Goal: Task Accomplishment & Management: Complete application form

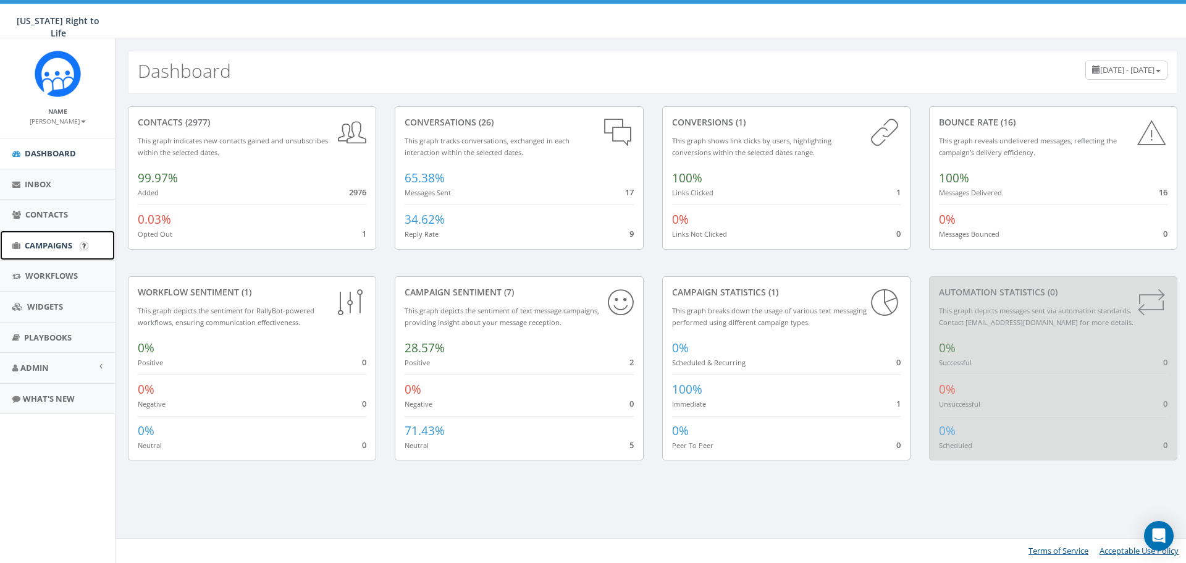
click at [38, 243] on span "Campaigns" at bounding box center [49, 245] width 48 height 11
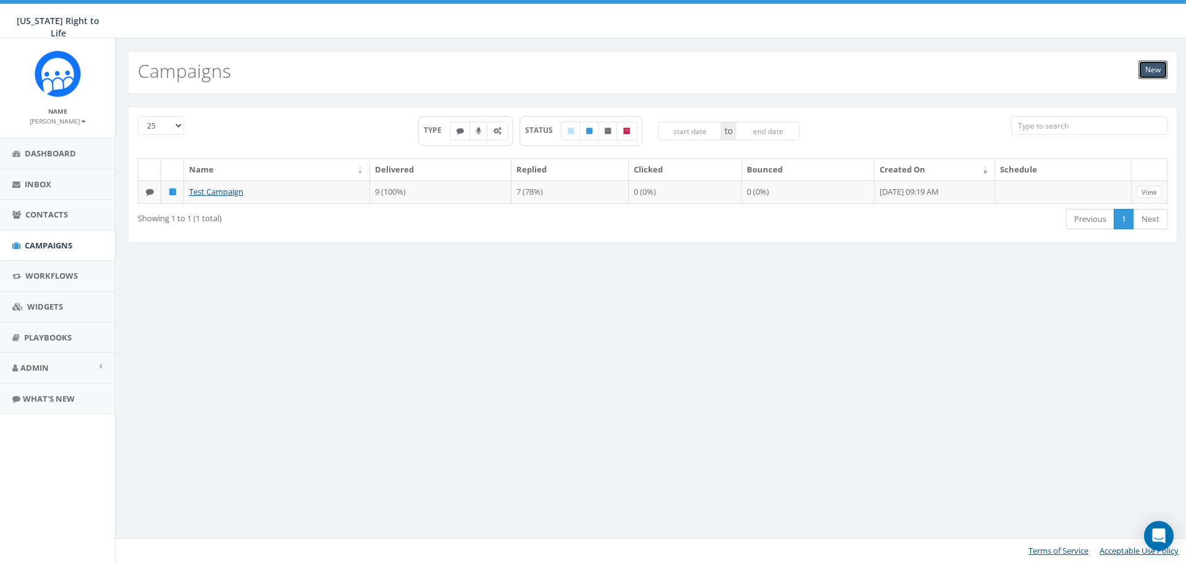
click at [1152, 72] on link "New" at bounding box center [1153, 70] width 29 height 19
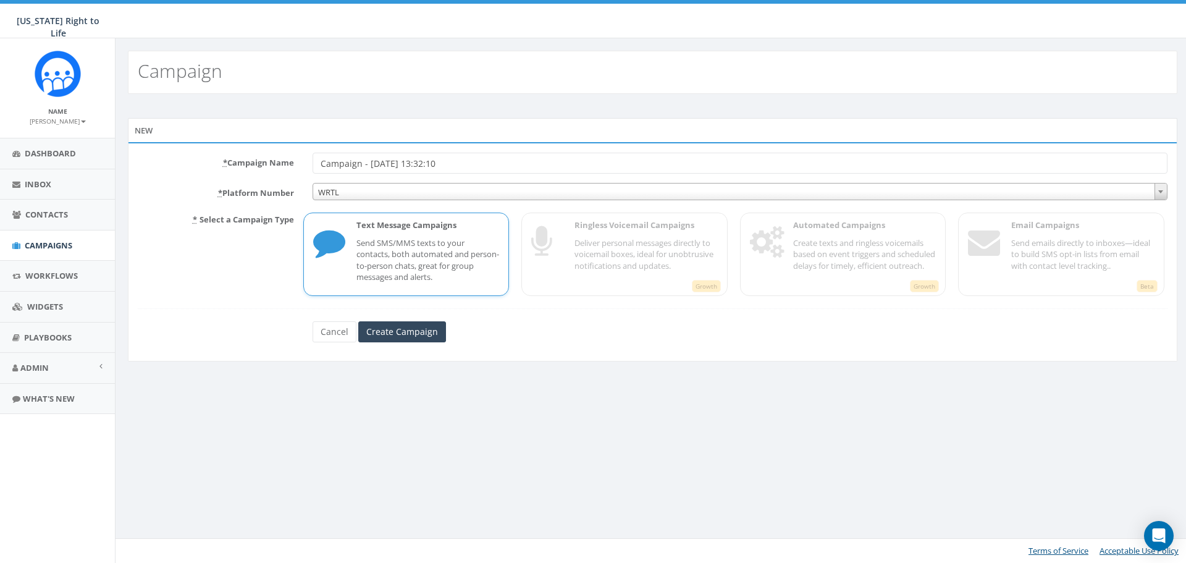
drag, startPoint x: 492, startPoint y: 166, endPoint x: 311, endPoint y: 179, distance: 182.1
click at [292, 166] on div "* Campaign Name Campaign - 10/01/2025, 13:32:10" at bounding box center [653, 163] width 1049 height 21
type input "Welcome Text 10/1"
click at [396, 333] on input "Create Campaign" at bounding box center [402, 331] width 88 height 21
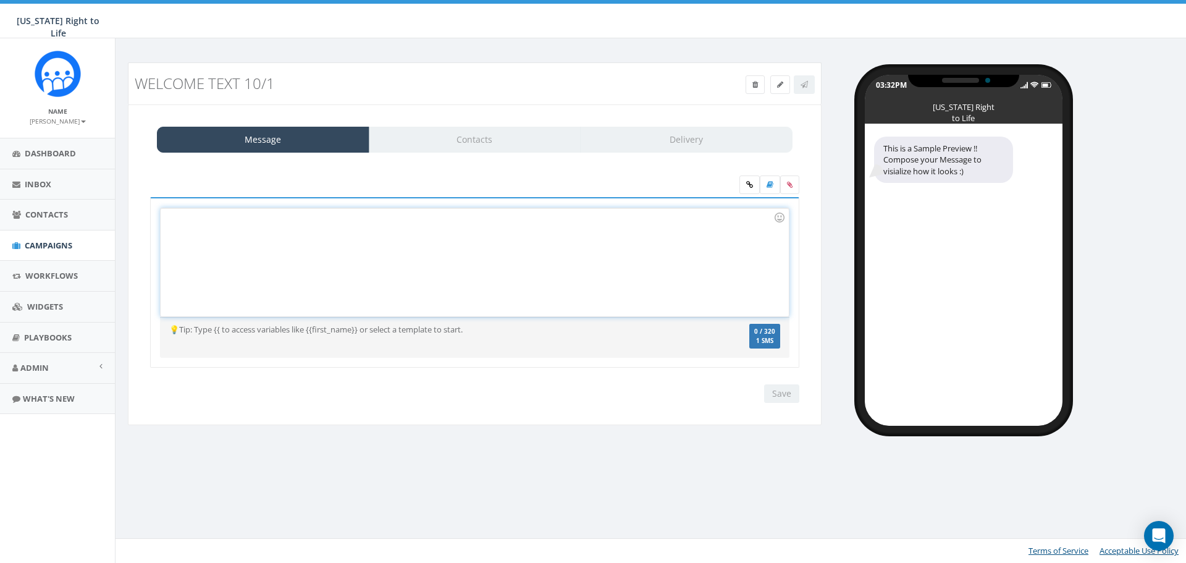
click at [523, 274] on div at bounding box center [475, 262] width 628 height 108
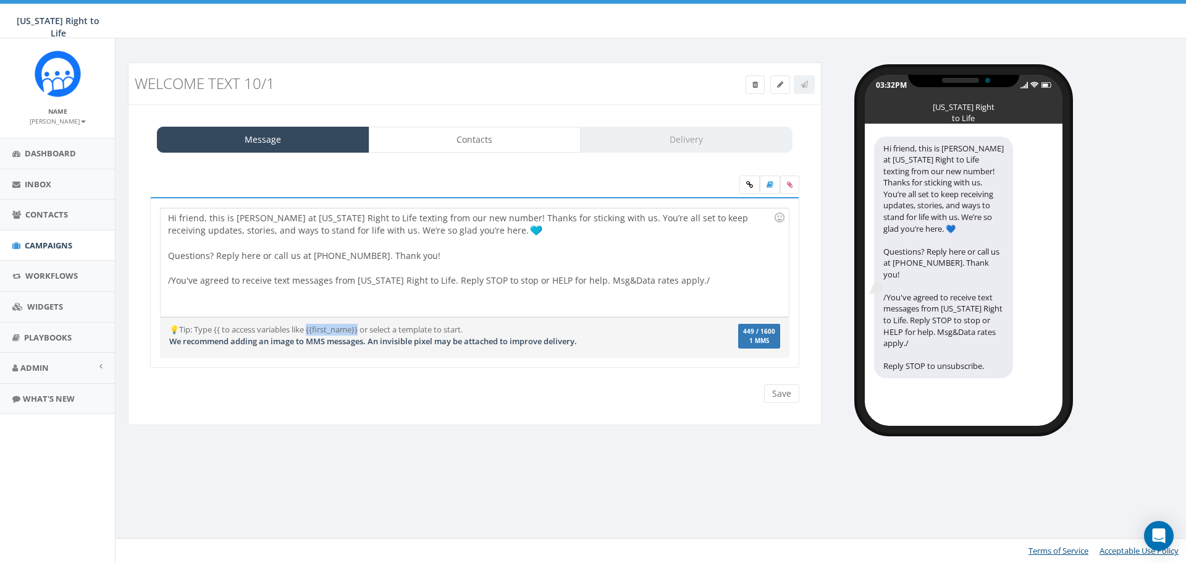
drag, startPoint x: 362, startPoint y: 331, endPoint x: 311, endPoint y: 331, distance: 51.3
click at [311, 331] on div "💡Tip: Type {{ to access variables like {{first_name}} or select a template to s…" at bounding box center [422, 335] width 525 height 23
copy div "{first_name}}"
drag, startPoint x: 202, startPoint y: 216, endPoint x: 179, endPoint y: 218, distance: 23.6
click at [179, 218] on div "Hi friend, this is Chelsea at Wisconsin Right to Life texting from our new numb…" at bounding box center [475, 262] width 628 height 108
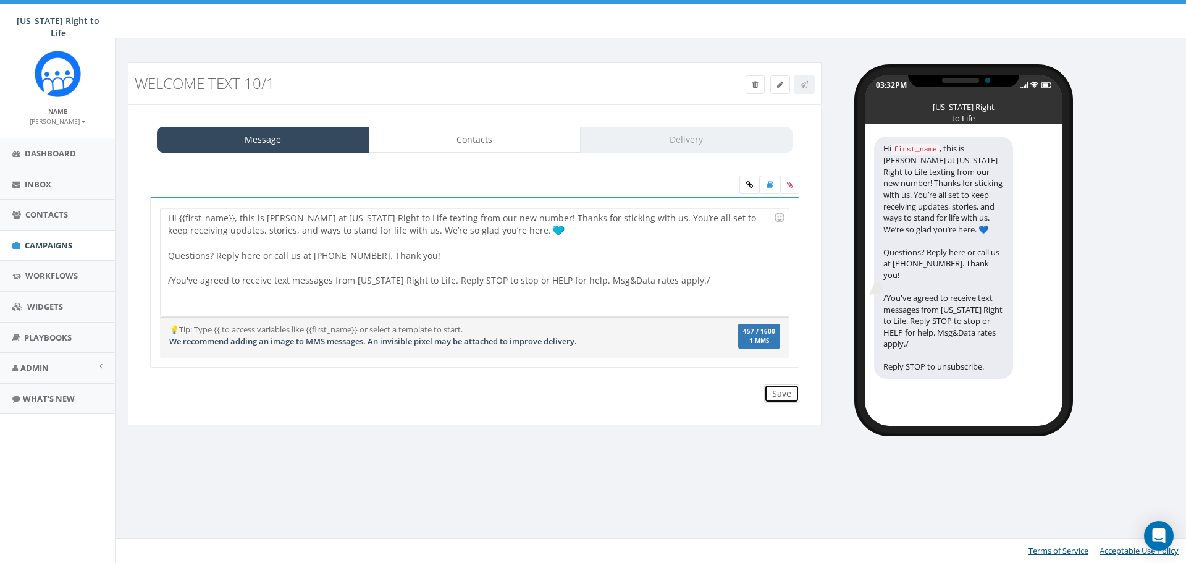
click at [784, 391] on input "Save" at bounding box center [781, 393] width 35 height 19
click at [471, 146] on link "Contacts" at bounding box center [475, 140] width 213 height 26
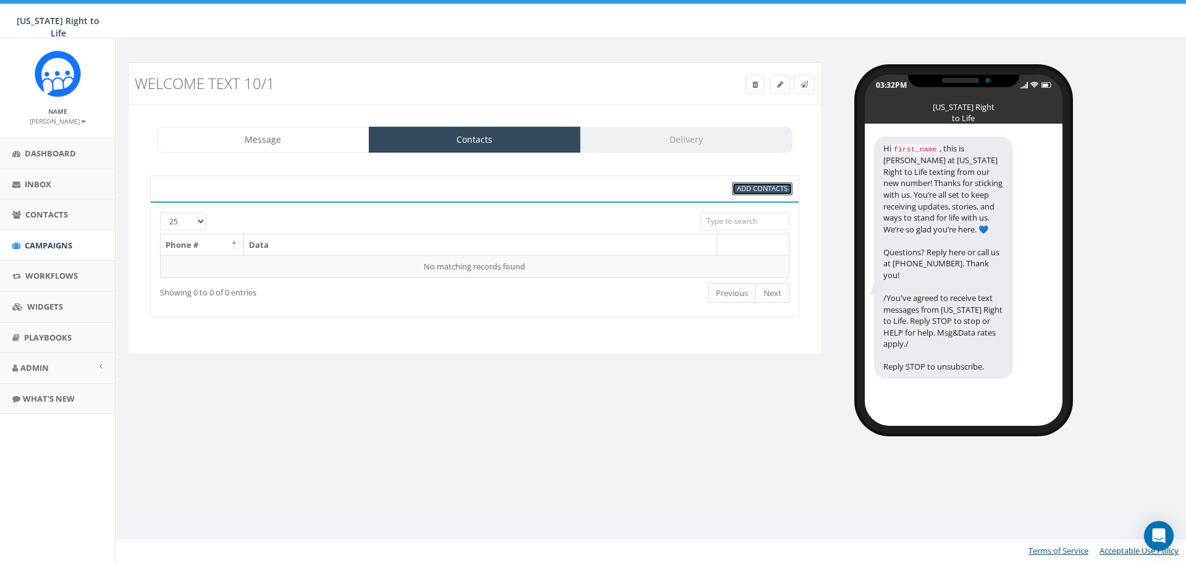
click at [761, 190] on span "Add Contacts" at bounding box center [762, 188] width 51 height 9
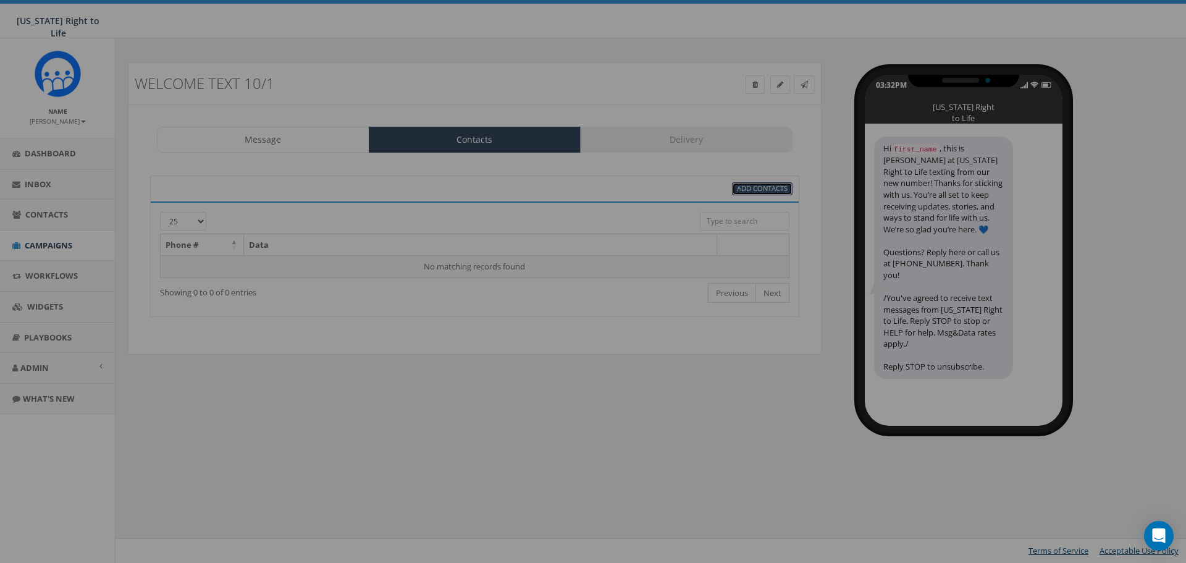
select select
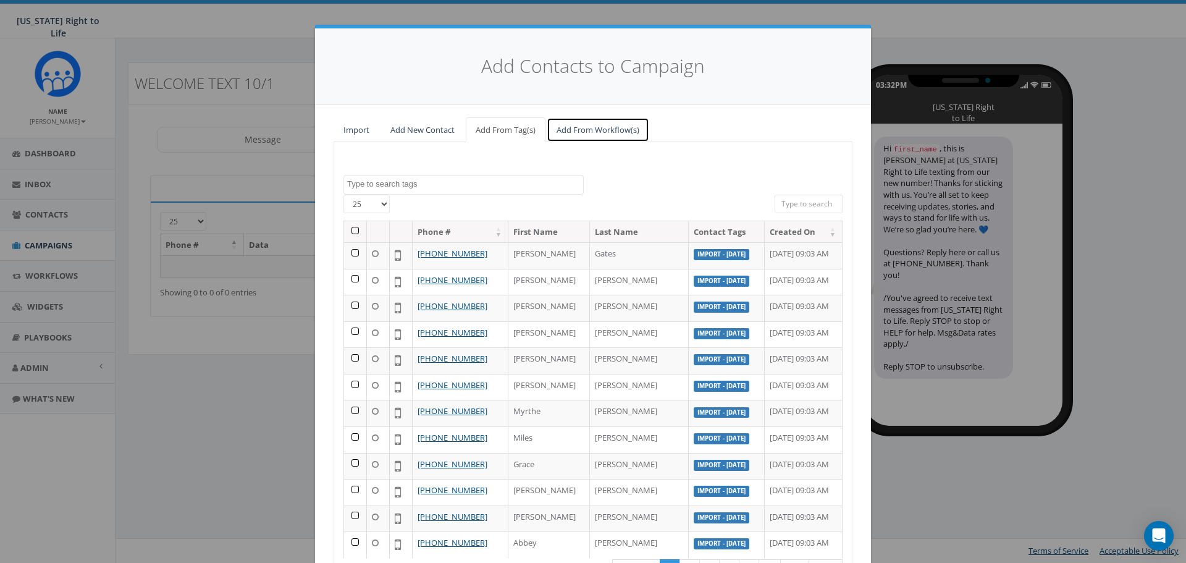
click at [602, 133] on link "Add From Workflow(s)" at bounding box center [598, 129] width 103 height 25
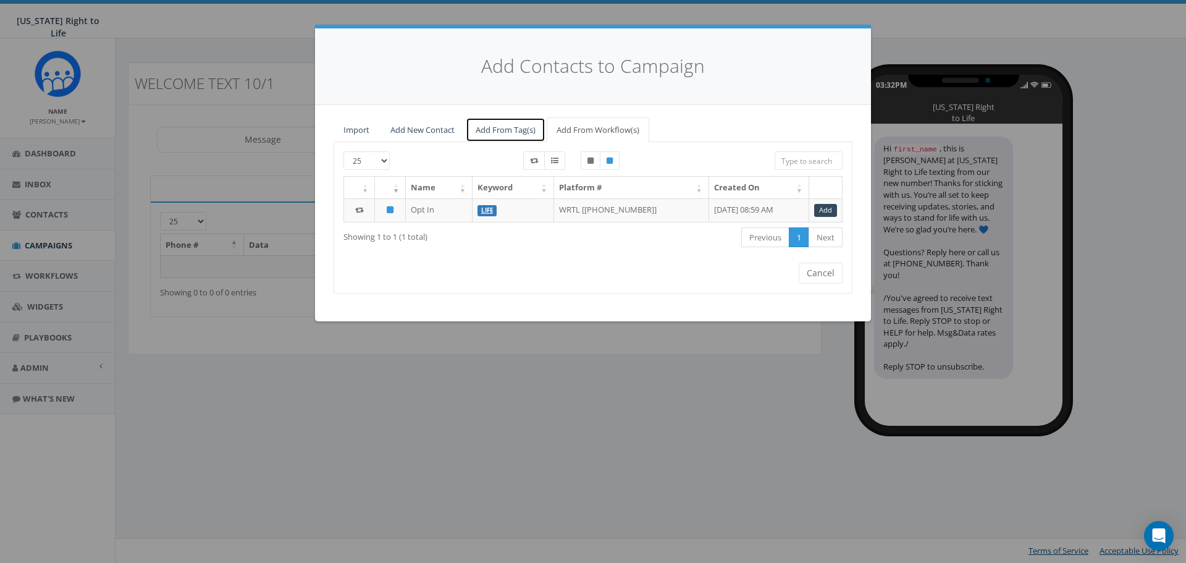
click at [494, 130] on link "Add From Tag(s)" at bounding box center [506, 129] width 80 height 25
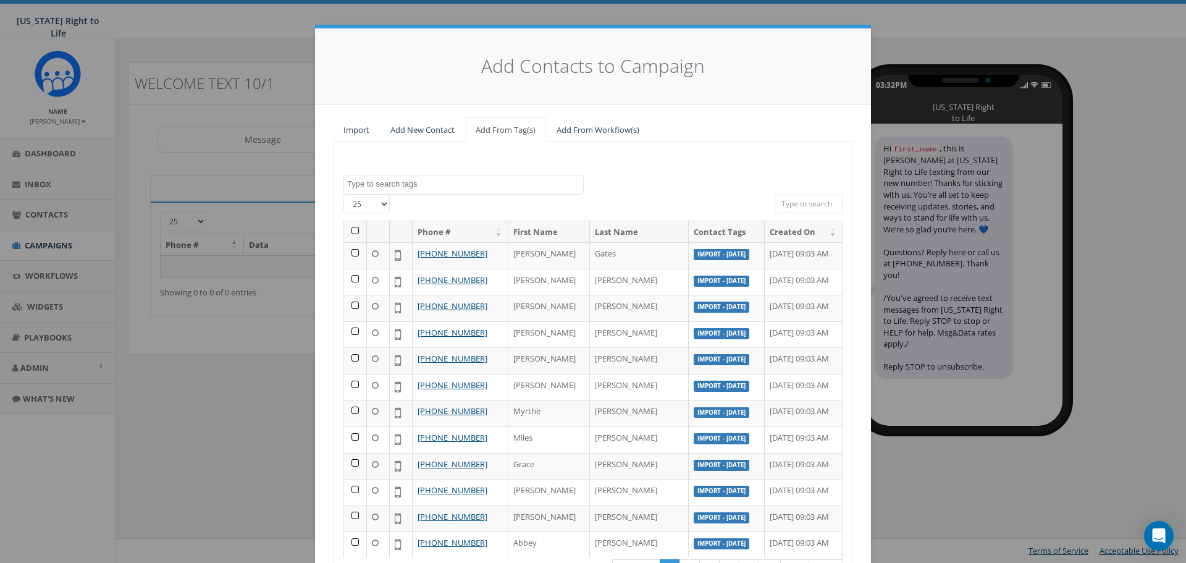
click at [345, 229] on th at bounding box center [355, 232] width 23 height 22
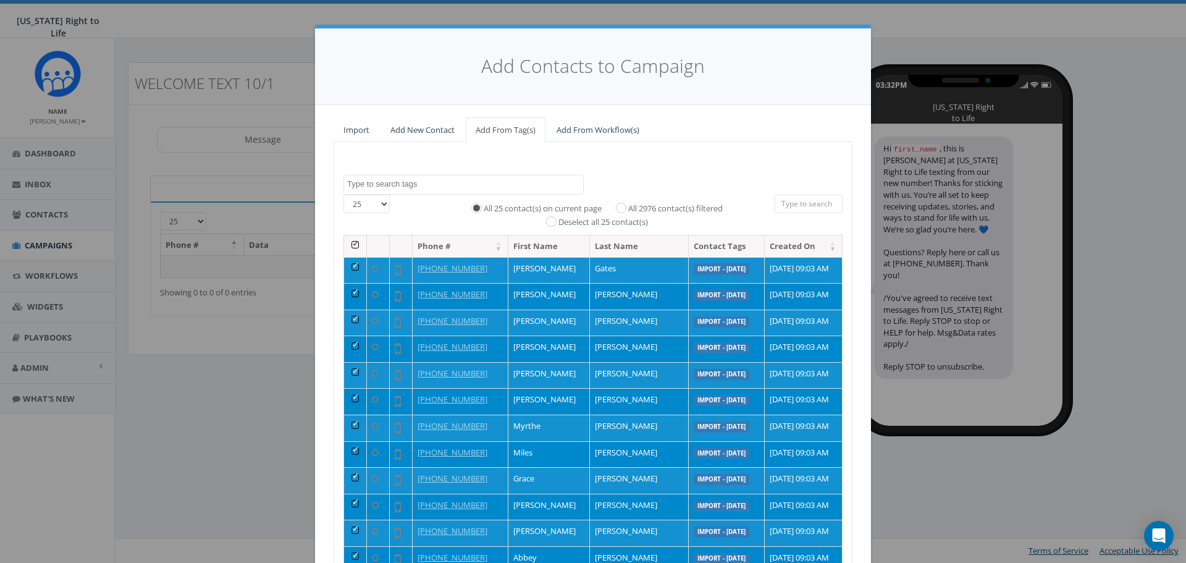
click at [350, 231] on div "25 50 100 All 25 contact(s) on current page All 2976 contact(s) filtered Desele…" at bounding box center [593, 215] width 518 height 41
click at [620, 206] on input "All 2976 contact(s) filtered" at bounding box center [624, 207] width 8 height 8
radio input "true"
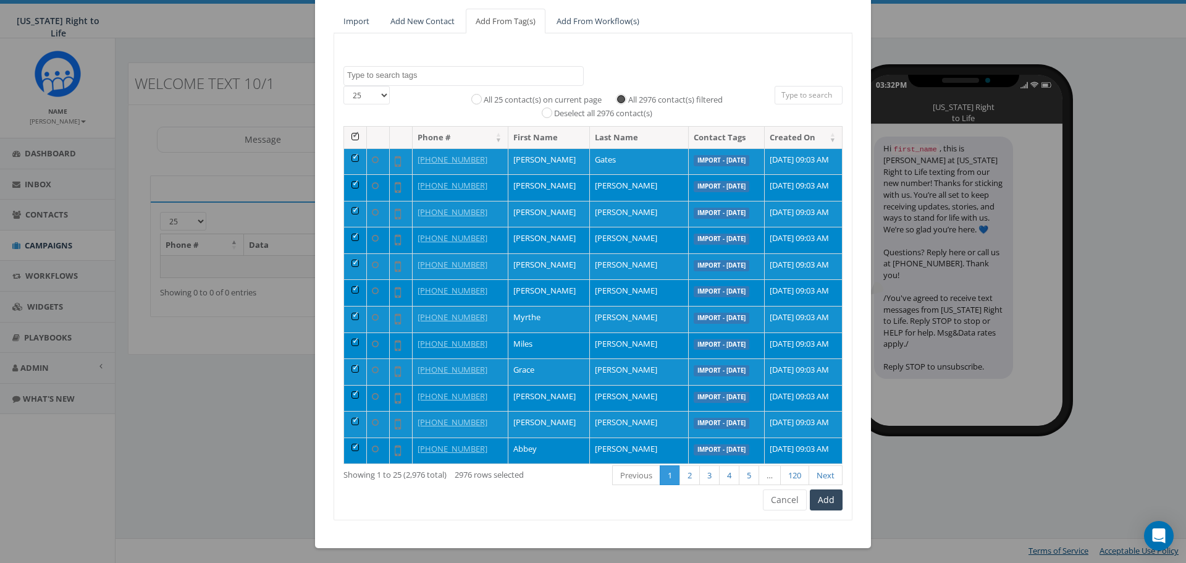
scroll to position [112, 0]
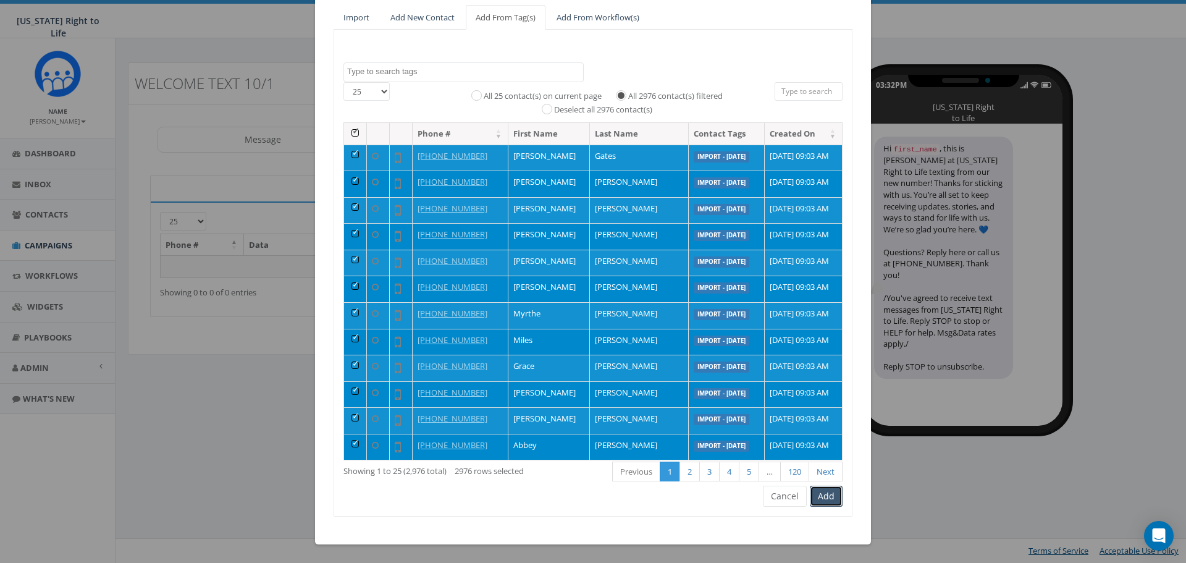
click at [827, 497] on button "Add" at bounding box center [826, 496] width 33 height 21
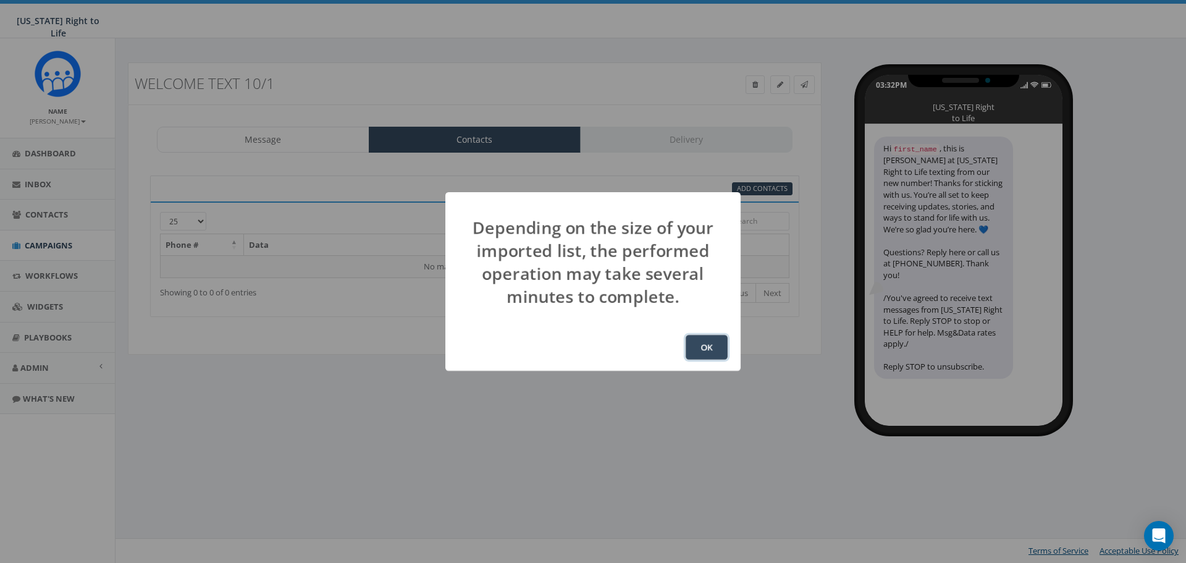
click at [707, 345] on button "OK" at bounding box center [707, 347] width 42 height 25
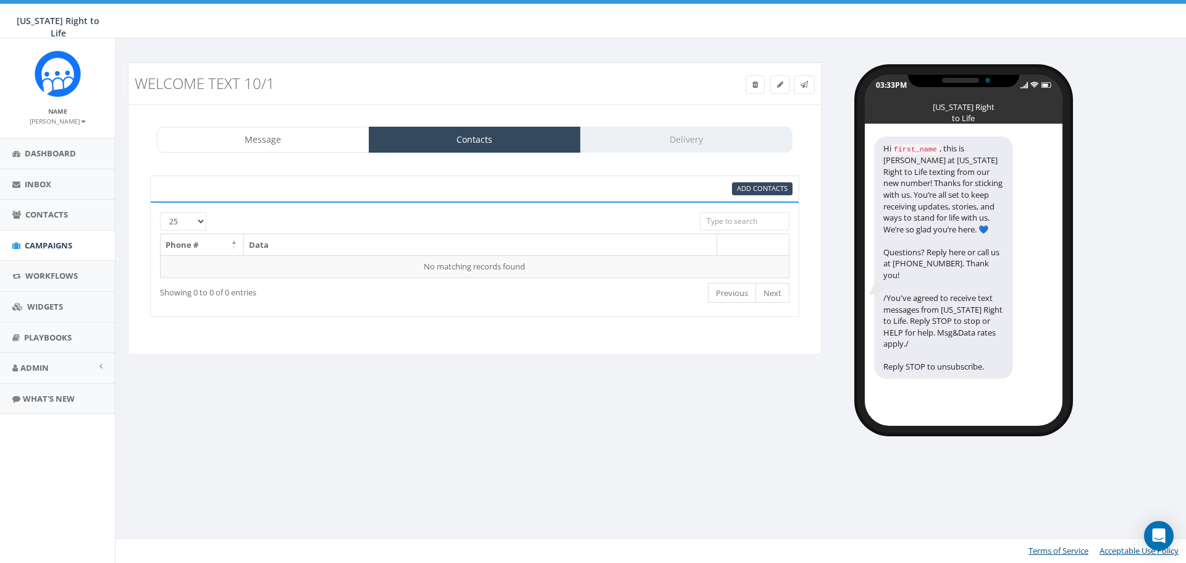
click at [578, 188] on div "95% Add Contacts" at bounding box center [584, 188] width 436 height 13
click at [675, 146] on div "Message Contacts Delivery" at bounding box center [475, 140] width 636 height 26
click at [632, 324] on div "95% Add Contacts 25 50 100 Phone # Data No matching records found Loading... Sh…" at bounding box center [475, 246] width 674 height 166
click at [762, 192] on span "Add Contacts" at bounding box center [762, 188] width 51 height 9
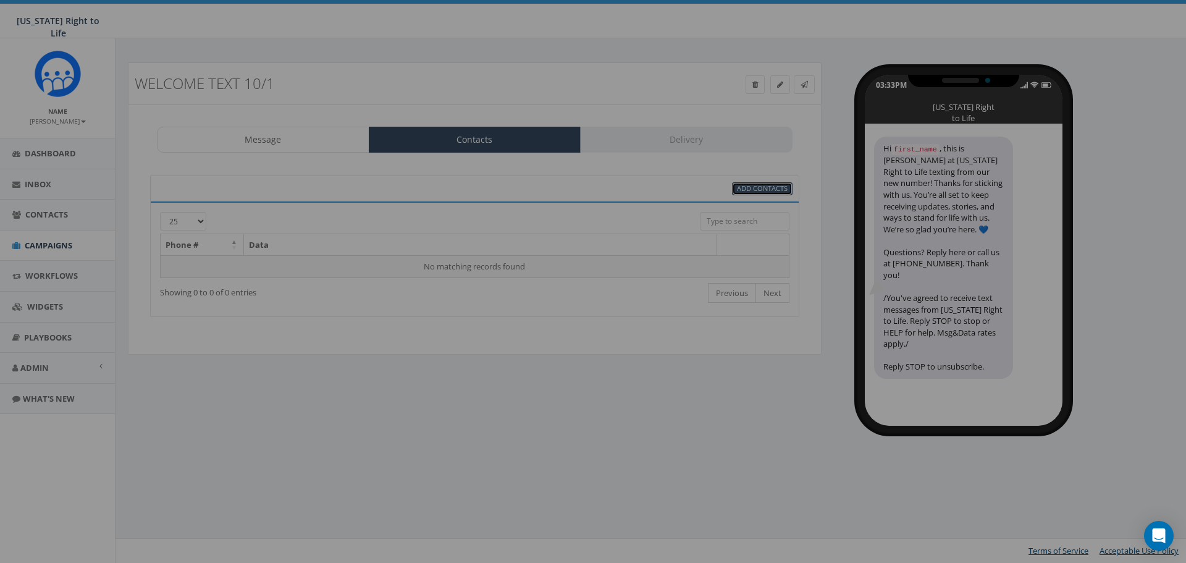
select select
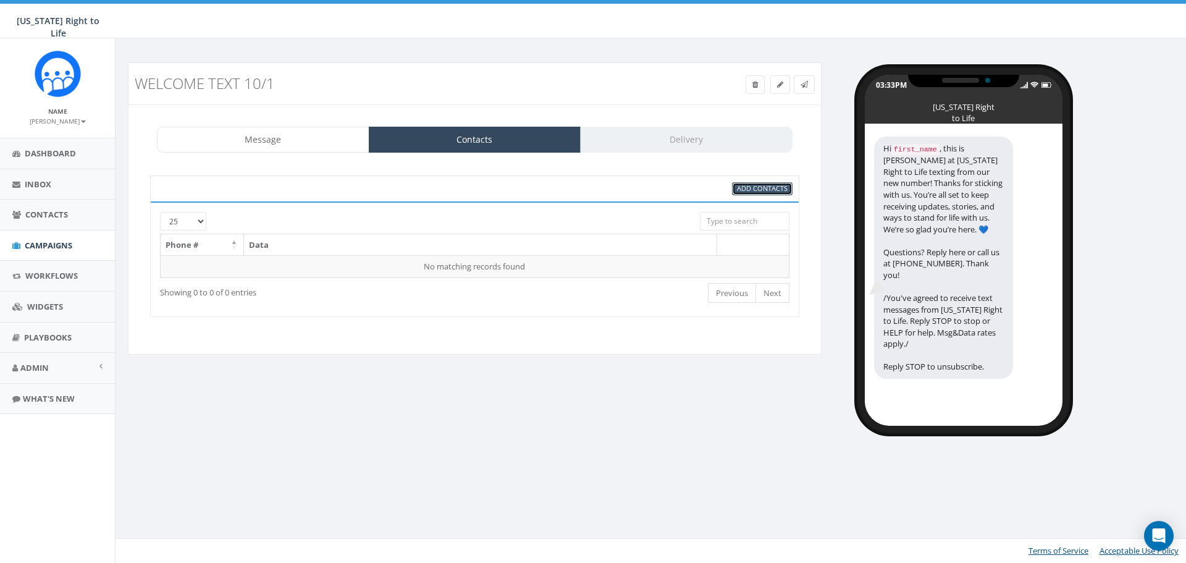
click at [762, 191] on span "Add Contacts" at bounding box center [762, 188] width 51 height 9
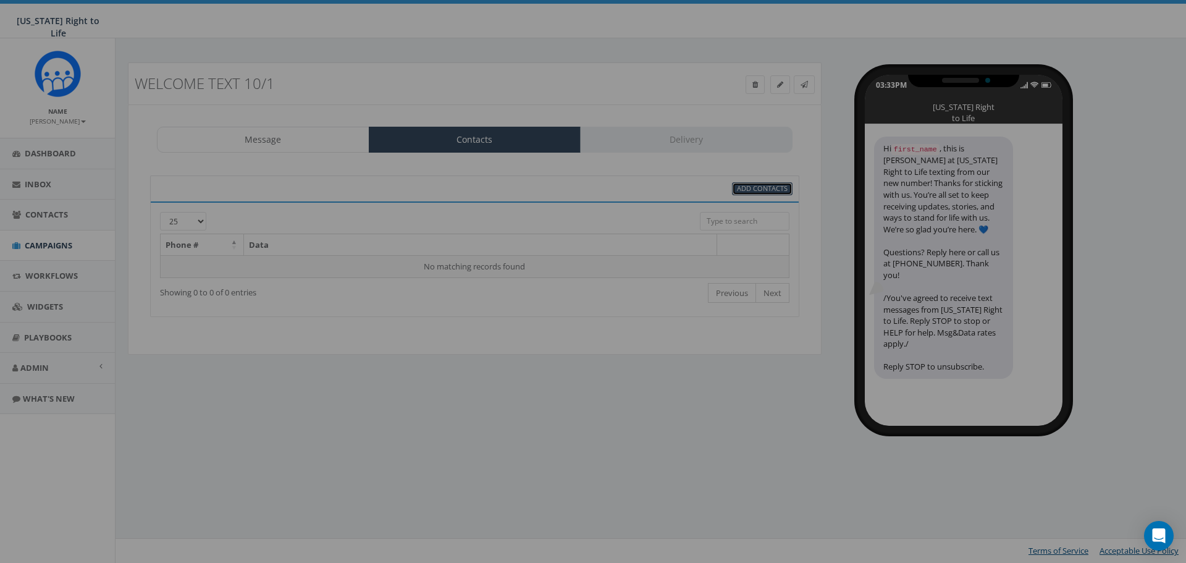
select select
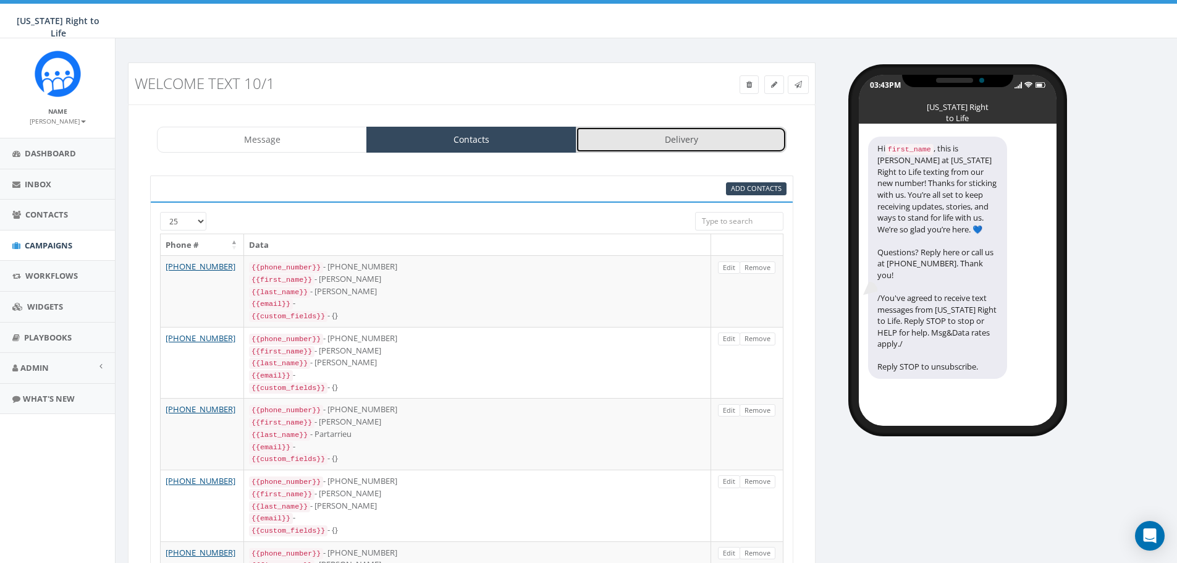
click at [671, 135] on link "Delivery" at bounding box center [681, 140] width 210 height 26
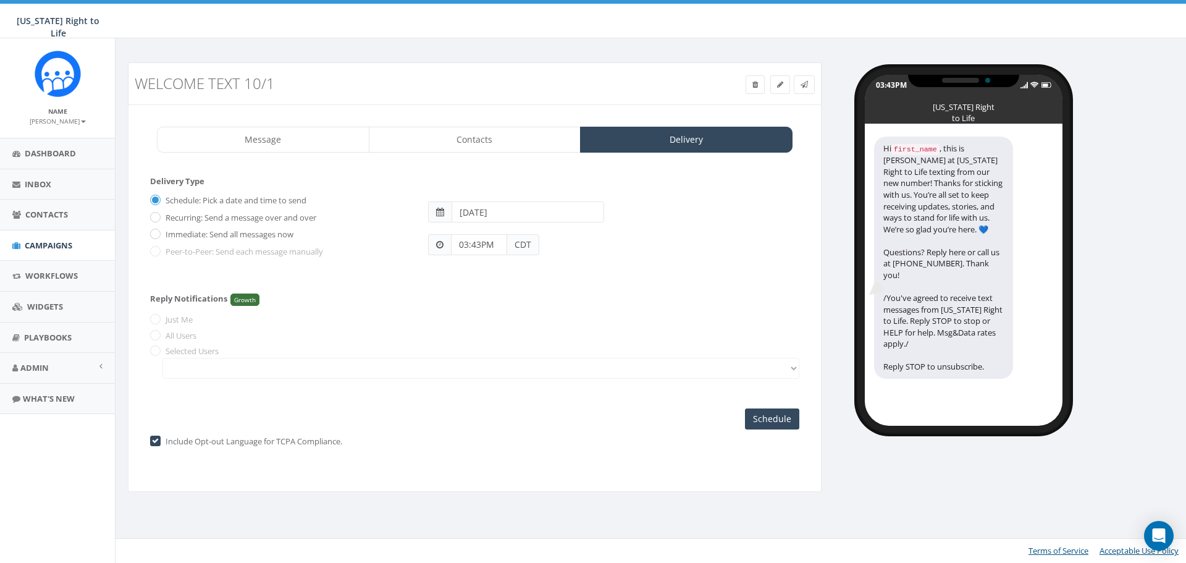
click at [468, 245] on input "03:43PM" at bounding box center [479, 244] width 56 height 21
click at [559, 165] on div "1 2 3 4 5 6 7 8 9 10 11 12 00 05 10 15 20 25 30 35 40 45 50 55" at bounding box center [522, 138] width 124 height 124
click at [572, 211] on button "PM" at bounding box center [573, 209] width 19 height 19
click at [652, 274] on form "Delivery Type Schedule: Pick a date and time to send Recurring: Send a message …" at bounding box center [474, 228] width 649 height 106
click at [481, 250] on input "03:43PM" at bounding box center [479, 244] width 56 height 21
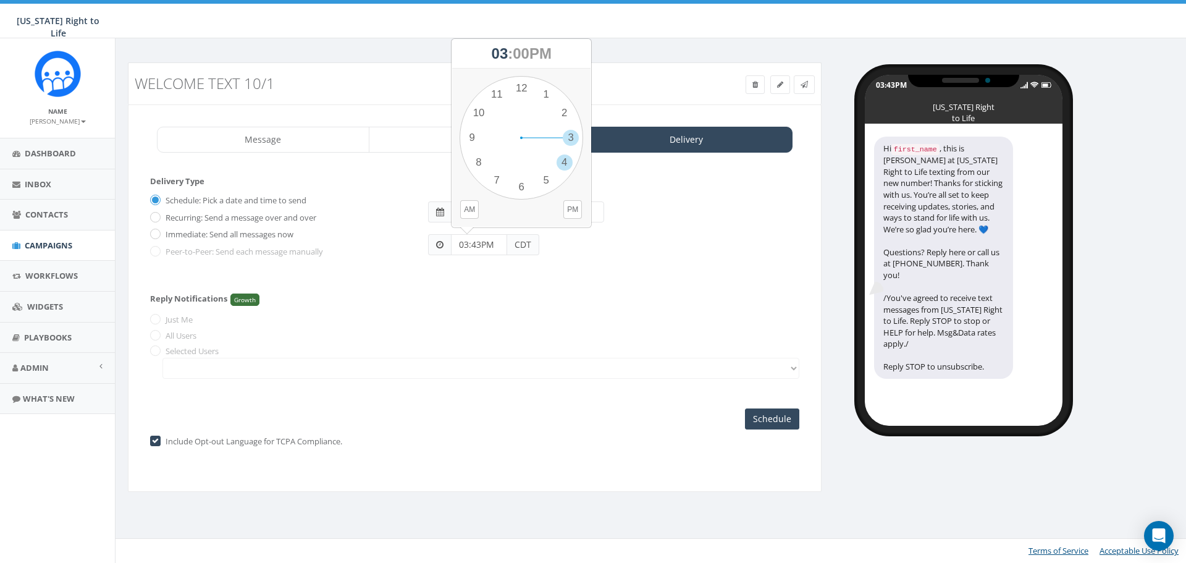
click at [568, 159] on div "1 2 3 4 5 6 7 8 9 10 11 12 00 05 10 15 20 25 30 35 40 45 50 55" at bounding box center [522, 138] width 124 height 124
click at [522, 89] on div "1 2 3 4 5 6 7 8 9 10 11 12 00 05 10 15 20 25 30 35 40 45 50 55" at bounding box center [522, 138] width 124 height 124
type input "04:00PM"
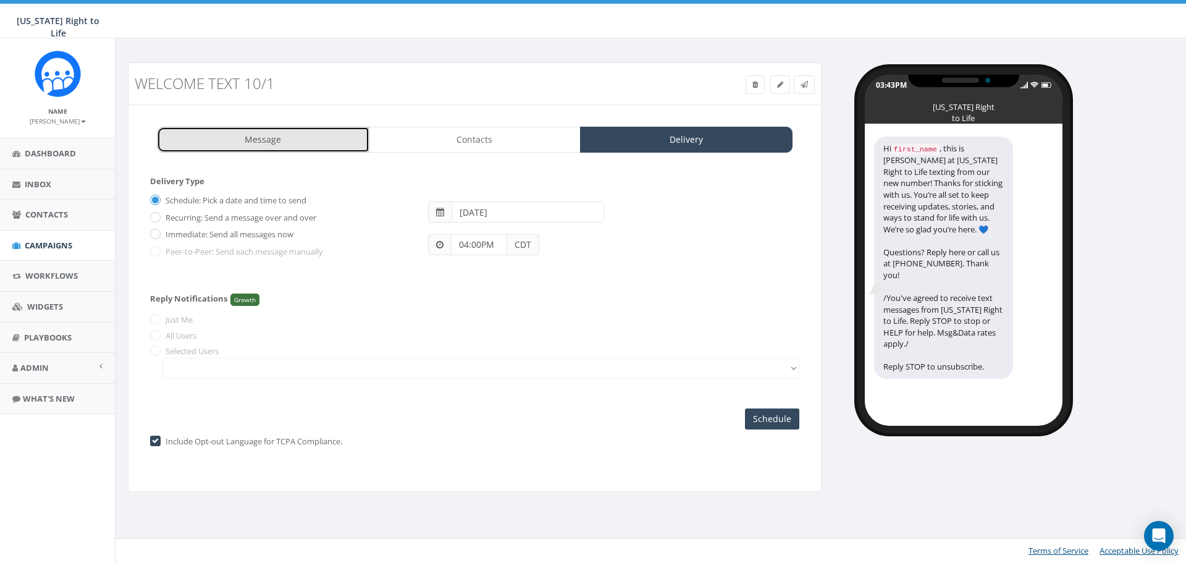
click at [311, 143] on link "Message" at bounding box center [263, 140] width 213 height 26
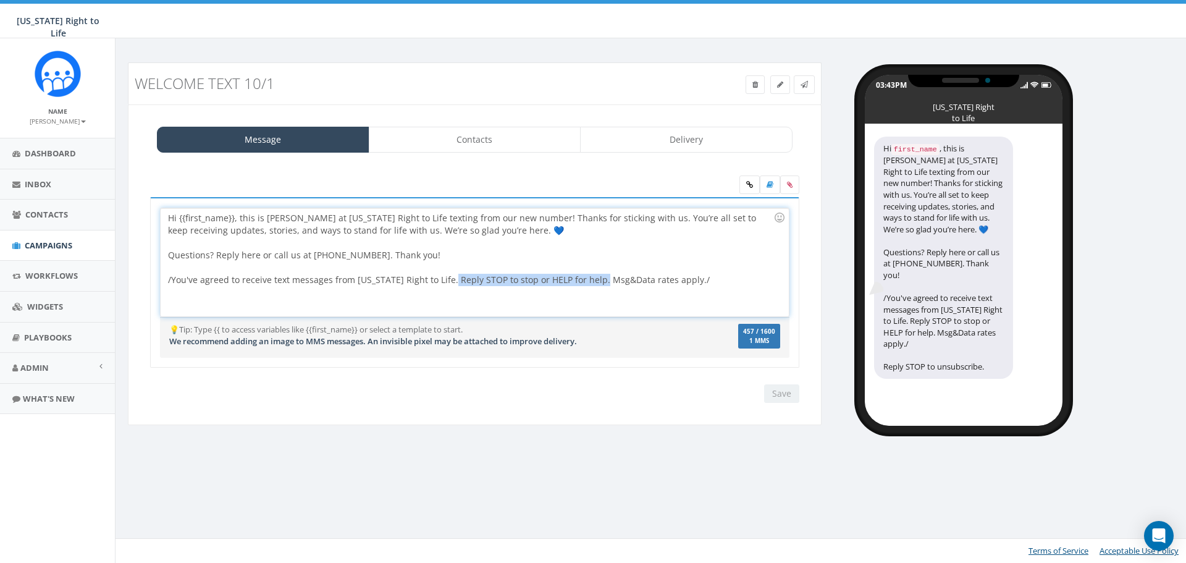
drag, startPoint x: 598, startPoint y: 281, endPoint x: 450, endPoint y: 282, distance: 147.7
click at [450, 282] on div "Hi {{first_name}}, this is Chelsea at Wisconsin Right to Life texting from our …" at bounding box center [475, 262] width 628 height 108
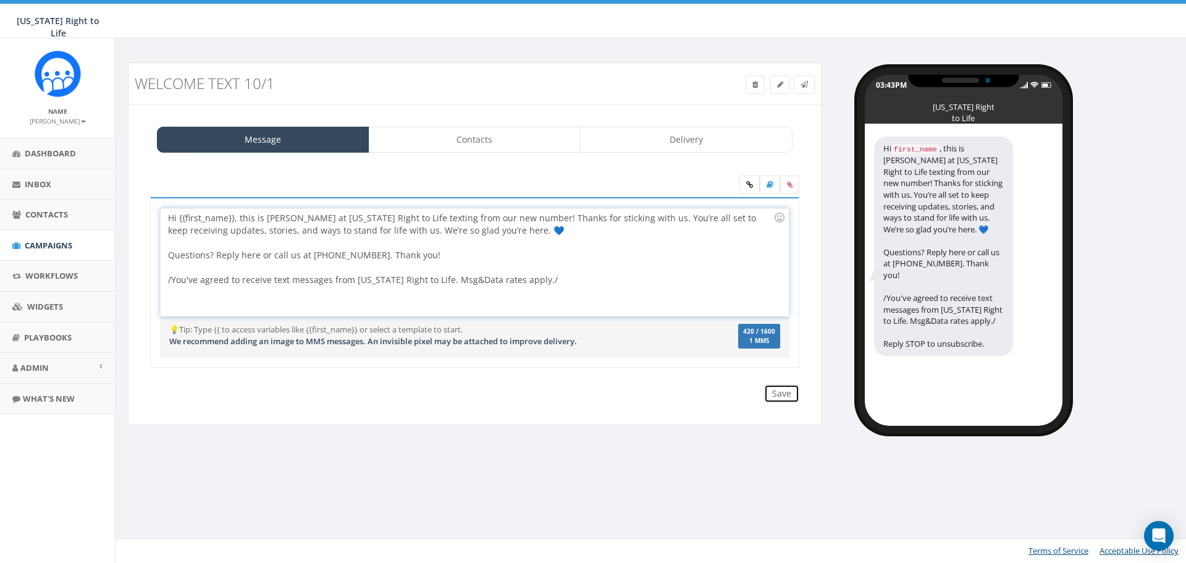
click at [775, 394] on input "Save" at bounding box center [781, 393] width 35 height 19
click at [515, 280] on div "Hi {{first_name}}, this is Chelsea at Wisconsin Right to Life texting from our …" at bounding box center [475, 262] width 628 height 108
click at [783, 394] on input "Save" at bounding box center [781, 393] width 35 height 19
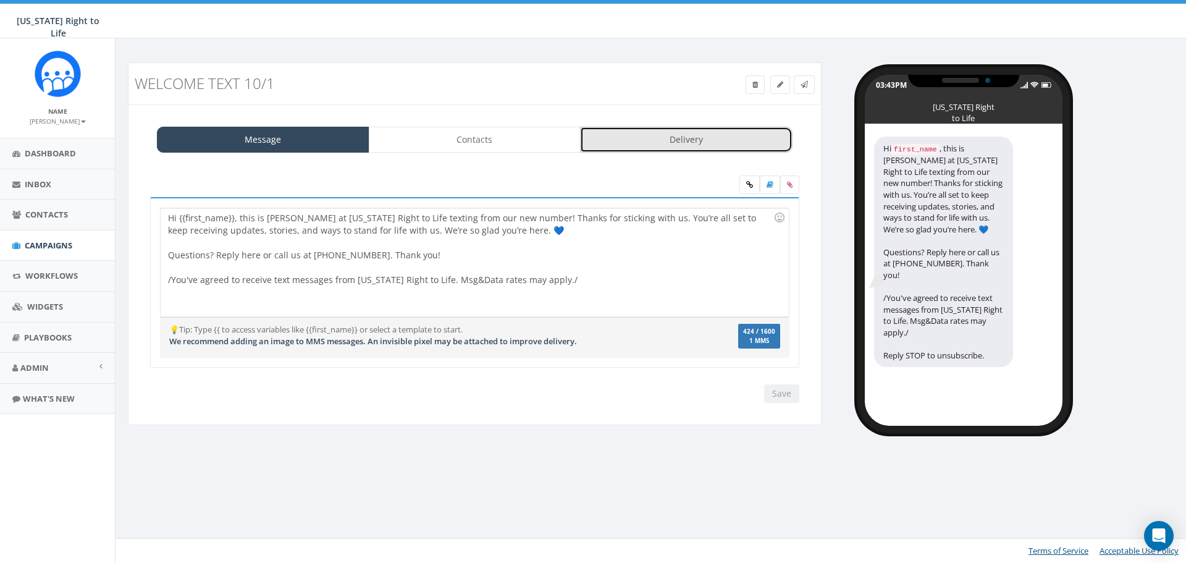
click at [691, 135] on link "Delivery" at bounding box center [686, 140] width 213 height 26
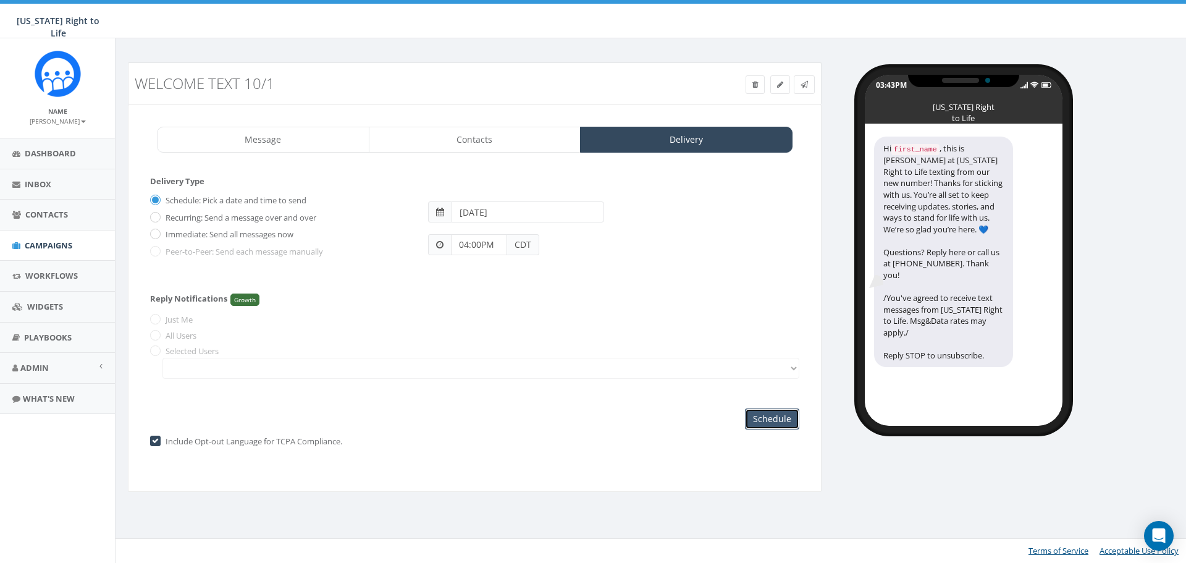
click at [768, 421] on input "Schedule" at bounding box center [772, 418] width 54 height 21
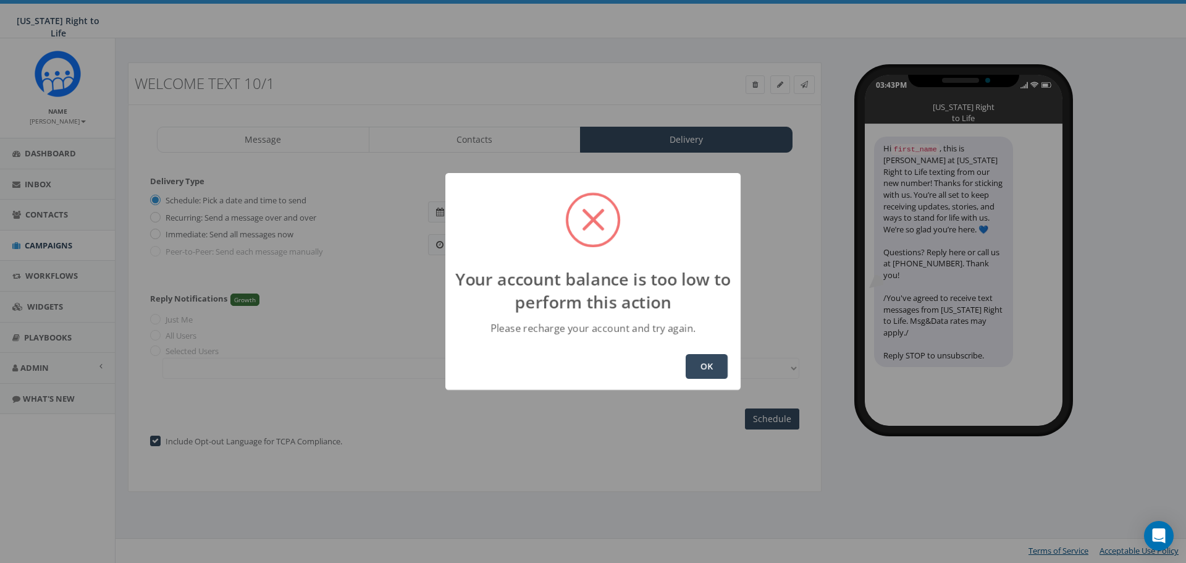
click at [705, 365] on button "OK" at bounding box center [707, 366] width 42 height 25
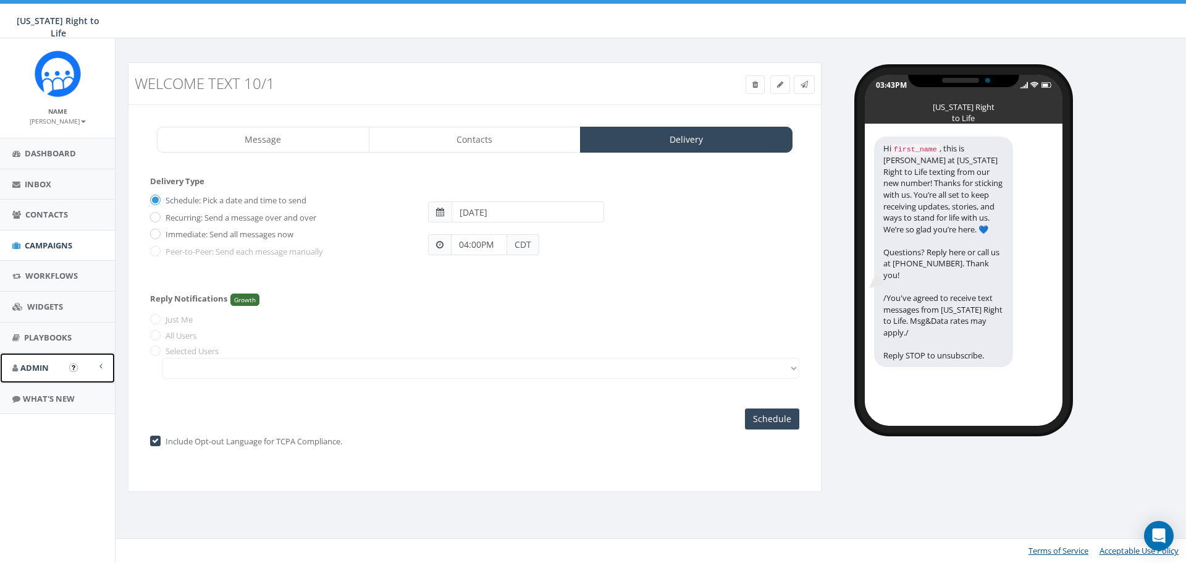
click at [49, 368] on link "Admin" at bounding box center [57, 368] width 115 height 30
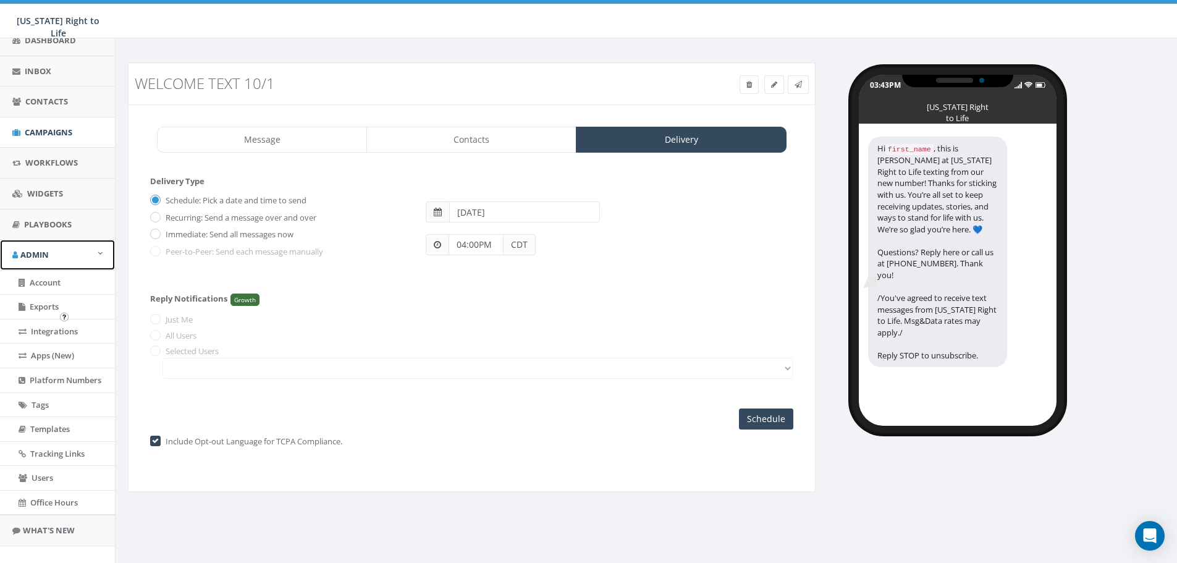
scroll to position [124, 0]
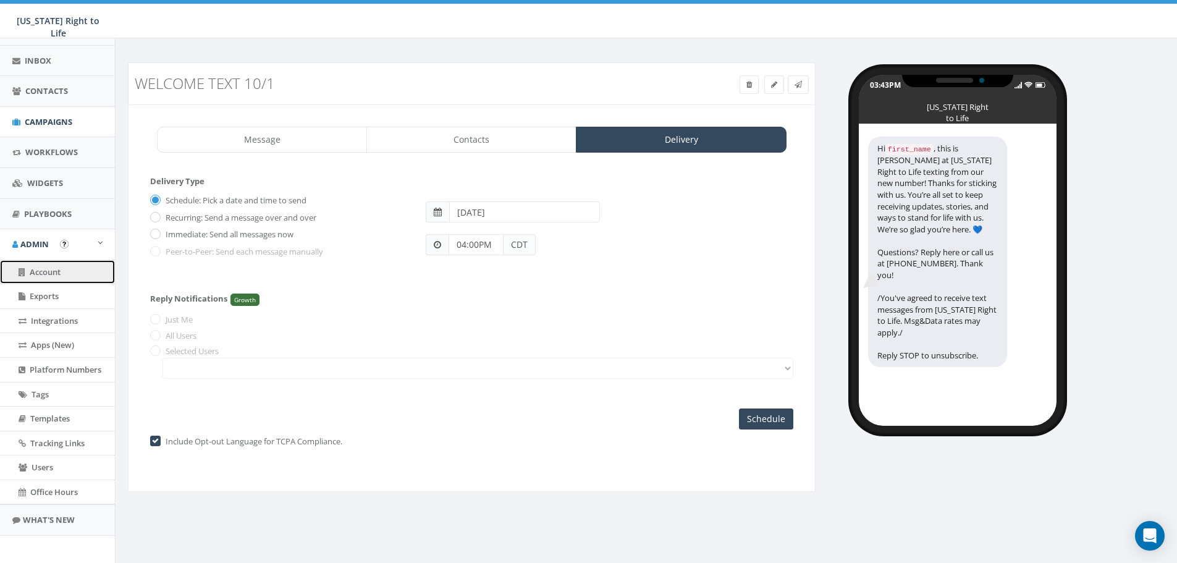
click at [69, 278] on link "Account" at bounding box center [57, 272] width 115 height 24
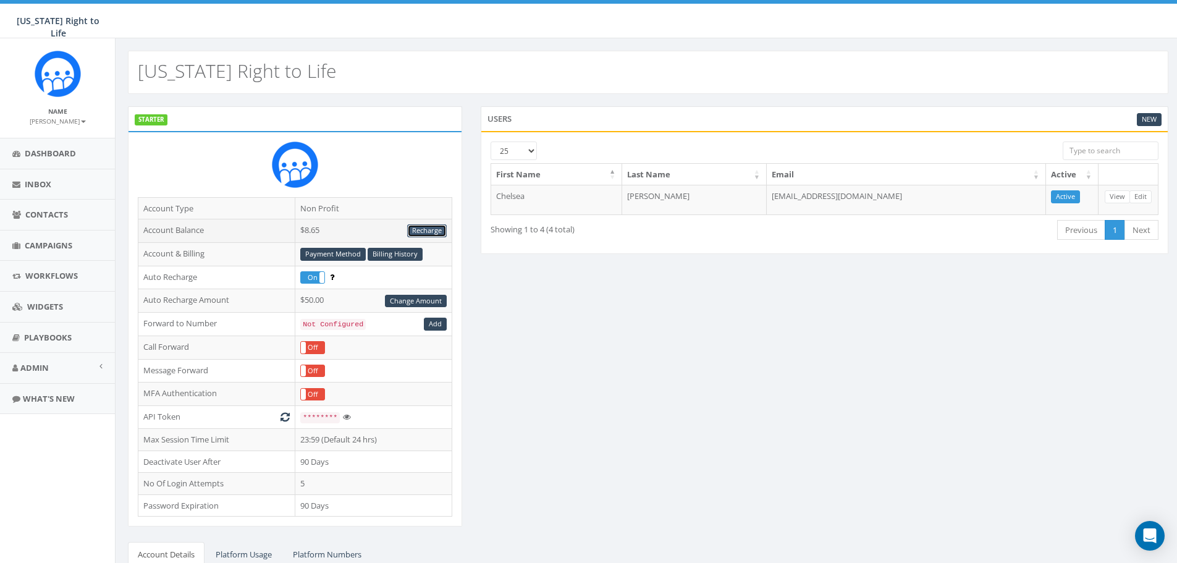
click at [419, 229] on link "Recharge" at bounding box center [427, 230] width 40 height 13
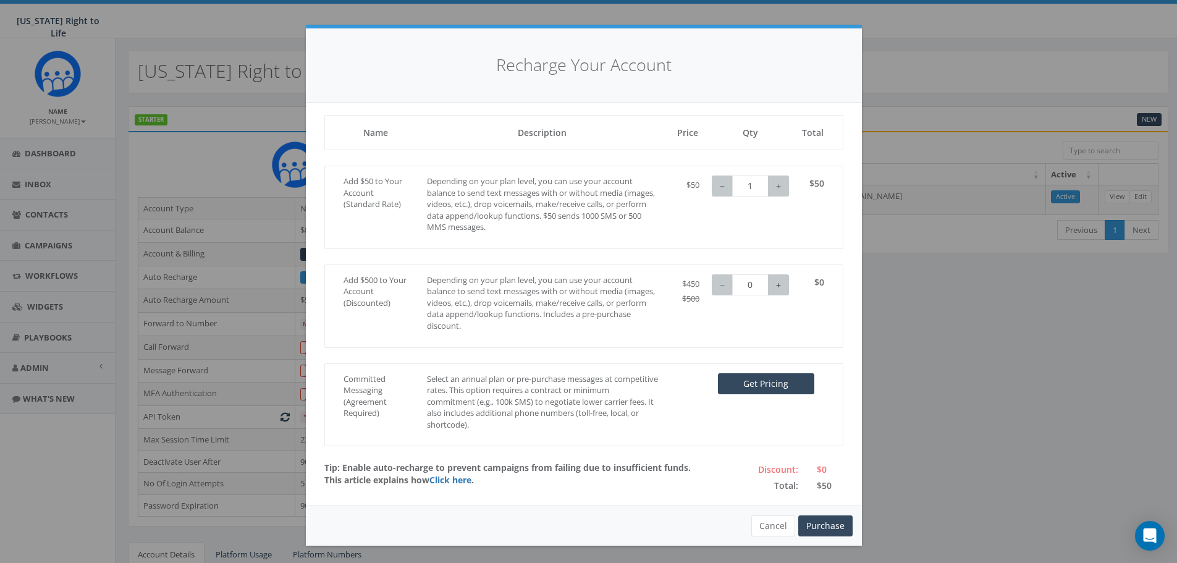
type input "1"
click at [772, 287] on button "+" at bounding box center [778, 284] width 21 height 21
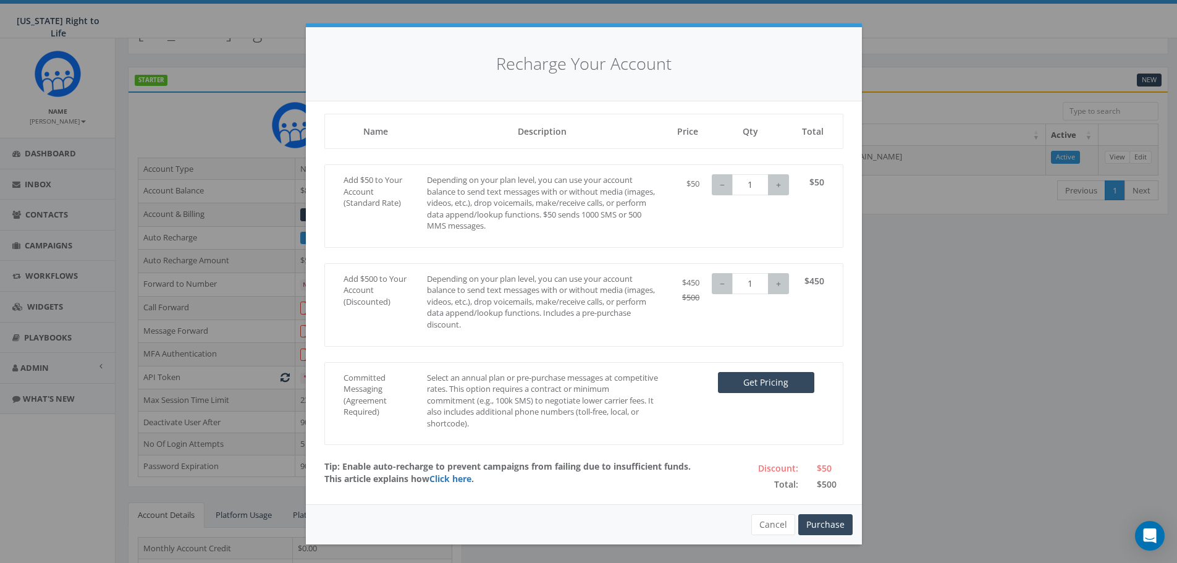
scroll to position [62, 0]
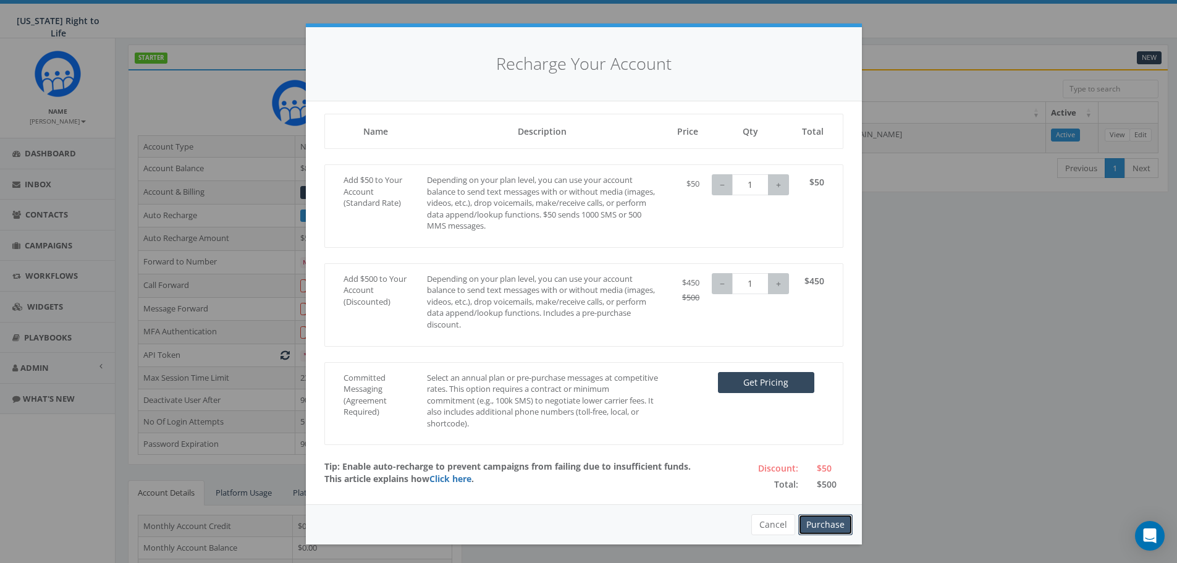
click at [821, 528] on button "Purchase" at bounding box center [825, 524] width 54 height 21
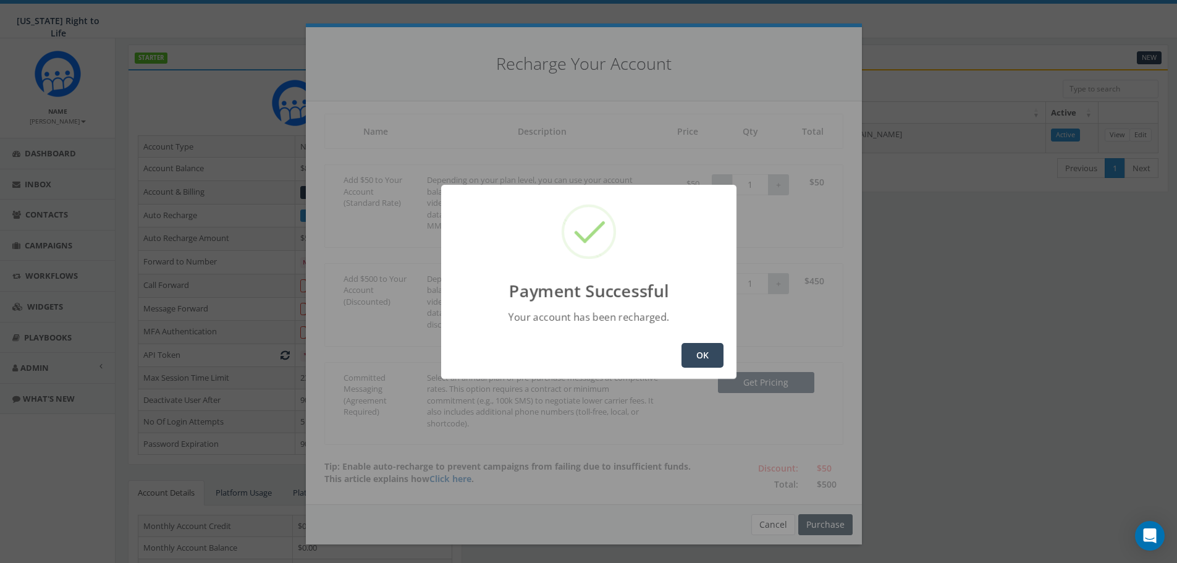
click at [699, 360] on button "OK" at bounding box center [703, 355] width 42 height 25
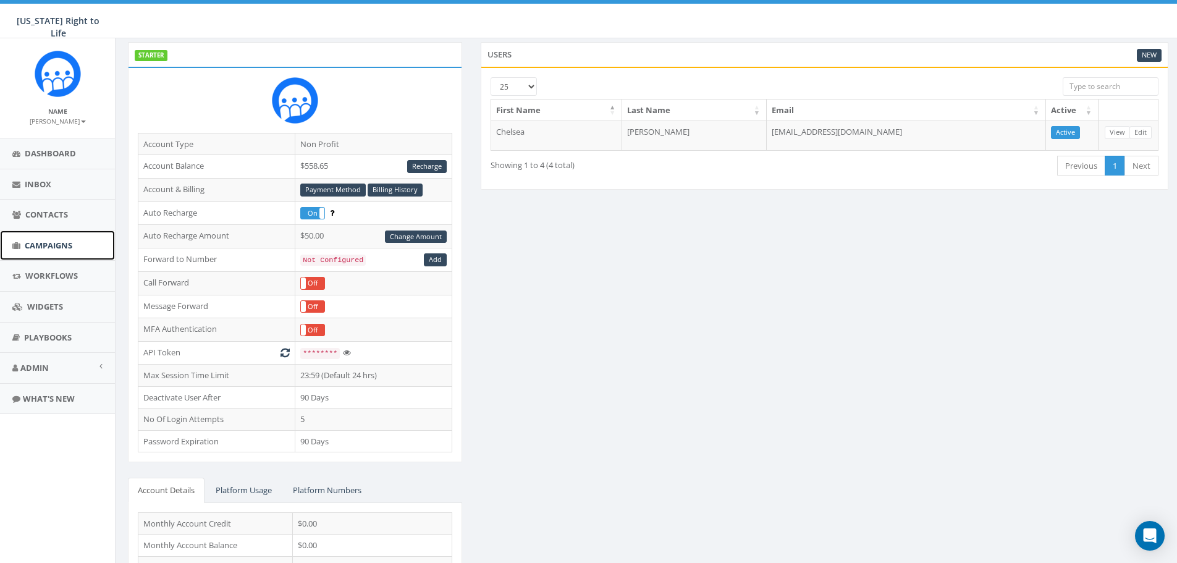
click at [60, 245] on span "Campaigns" at bounding box center [49, 245] width 48 height 11
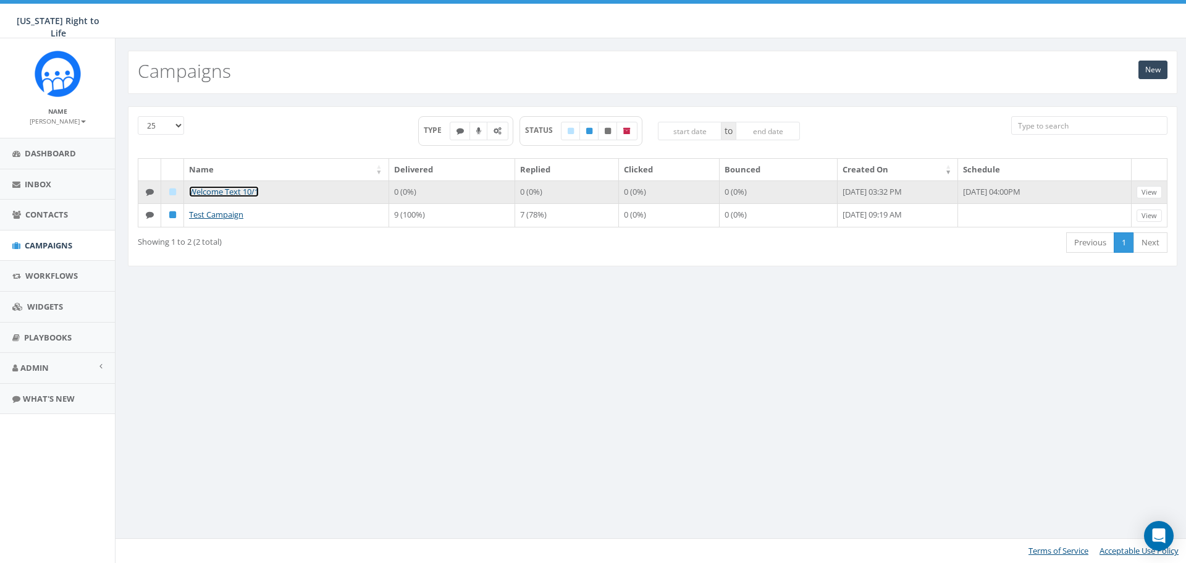
click at [238, 188] on link "Welcome Text 10/1" at bounding box center [224, 191] width 70 height 11
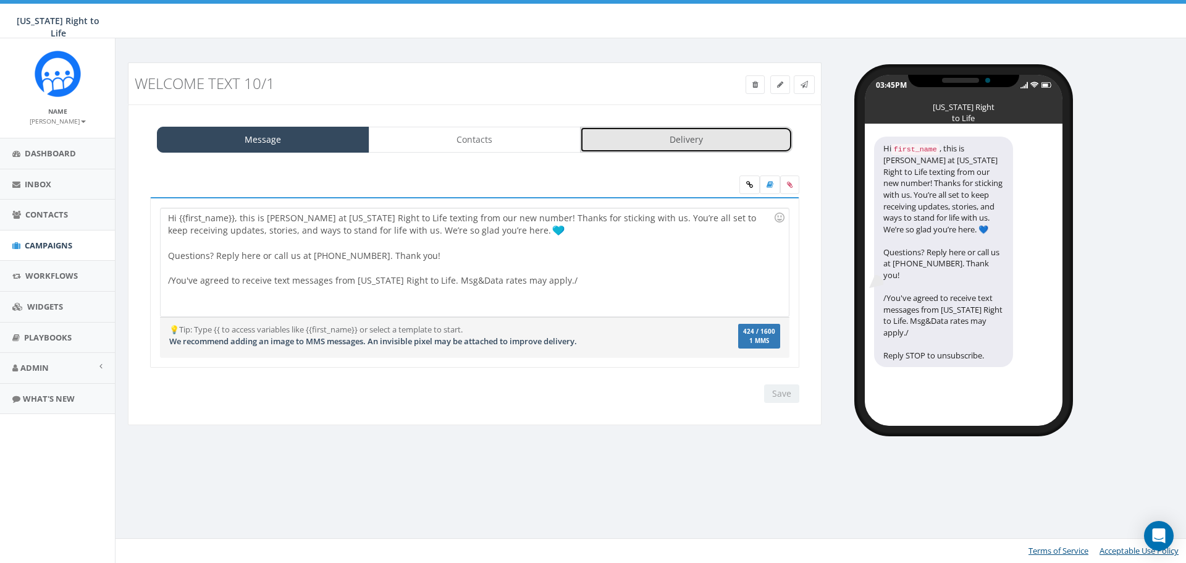
click at [700, 137] on link "Delivery" at bounding box center [686, 140] width 213 height 26
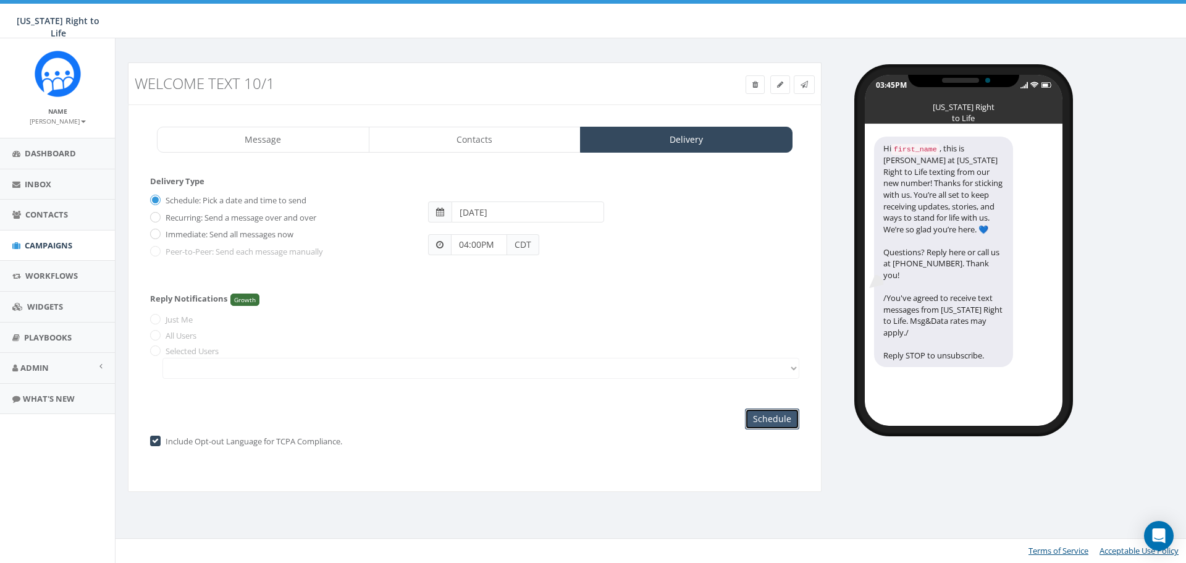
click at [784, 420] on input "Schedule" at bounding box center [772, 418] width 54 height 21
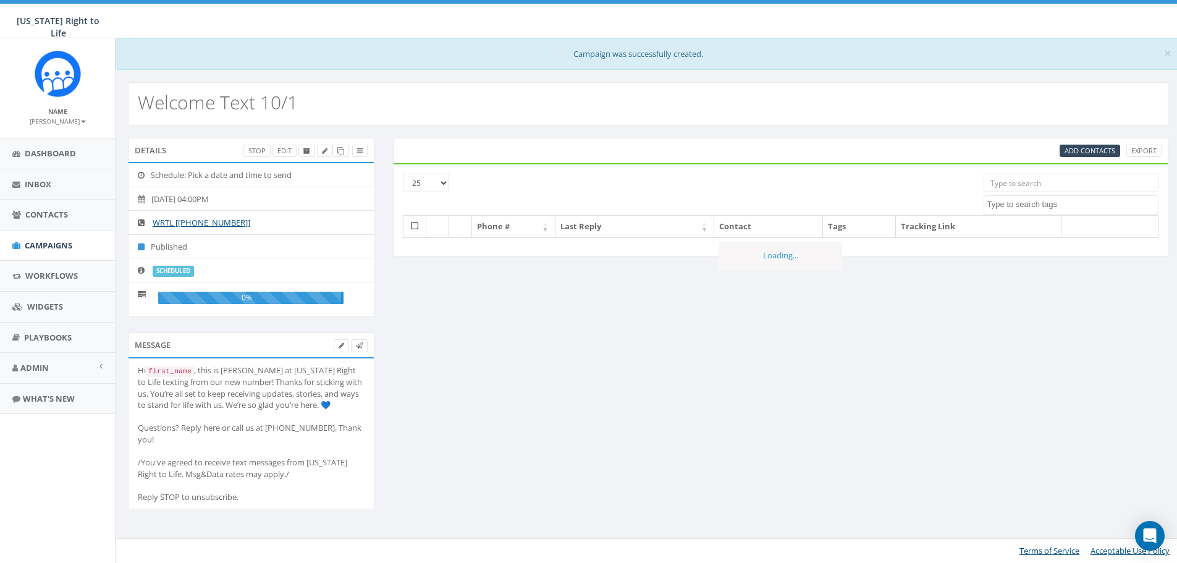
select select
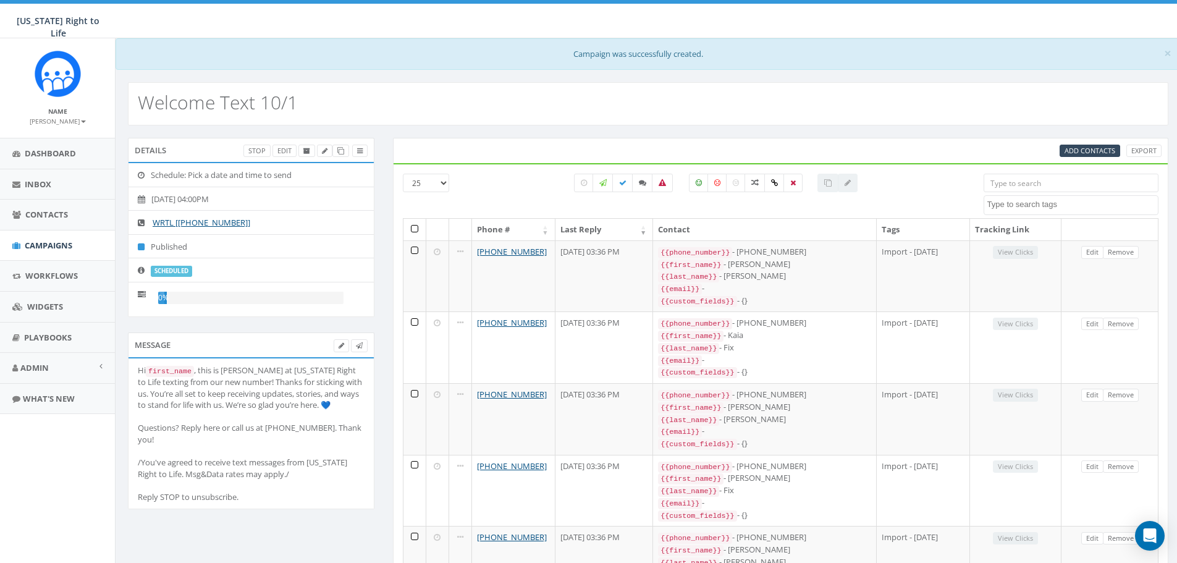
click at [918, 108] on div "Welcome Text 10/1" at bounding box center [648, 103] width 1041 height 43
click at [530, 108] on div "Welcome Text 10/1" at bounding box center [648, 103] width 1041 height 43
click at [59, 224] on link "Contacts" at bounding box center [57, 215] width 115 height 30
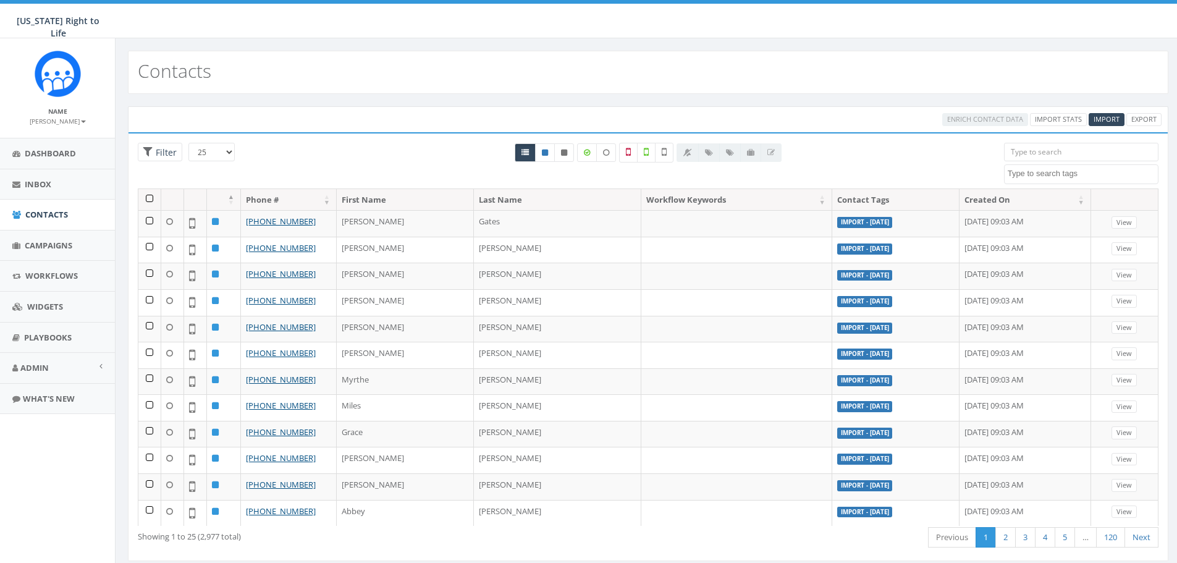
select select
click at [58, 244] on span "Campaigns" at bounding box center [49, 245] width 48 height 11
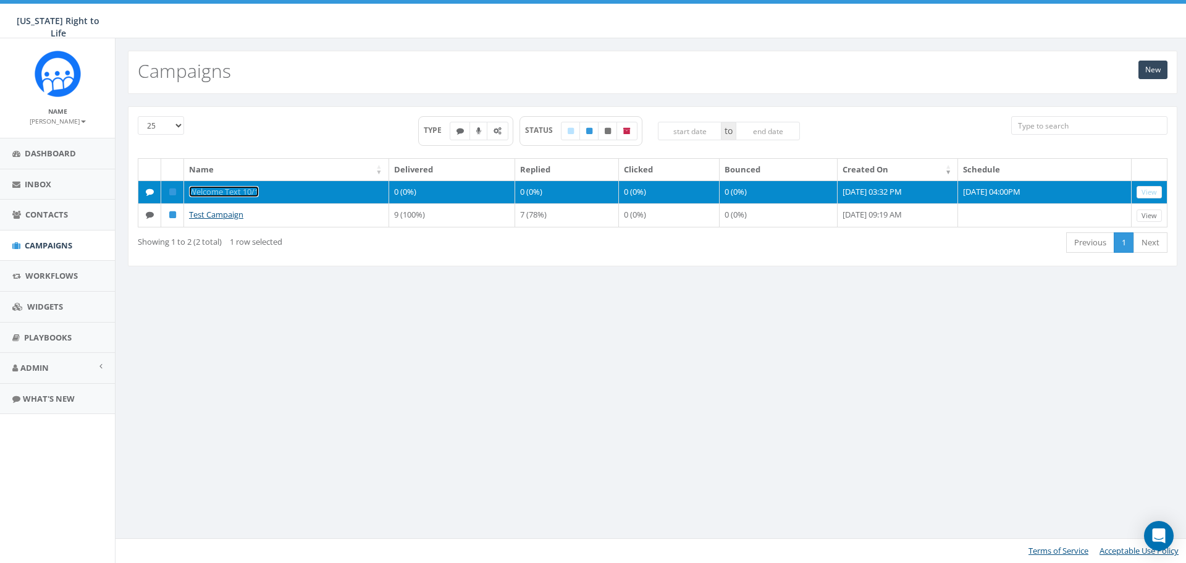
click at [221, 193] on link "Welcome Text 10/1" at bounding box center [224, 191] width 70 height 11
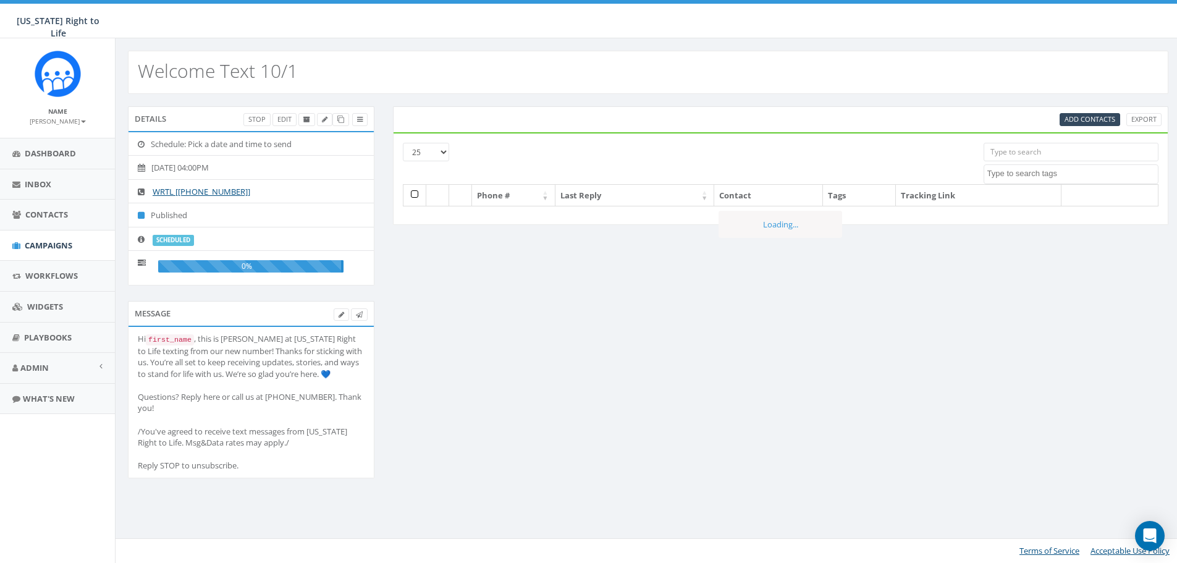
select select
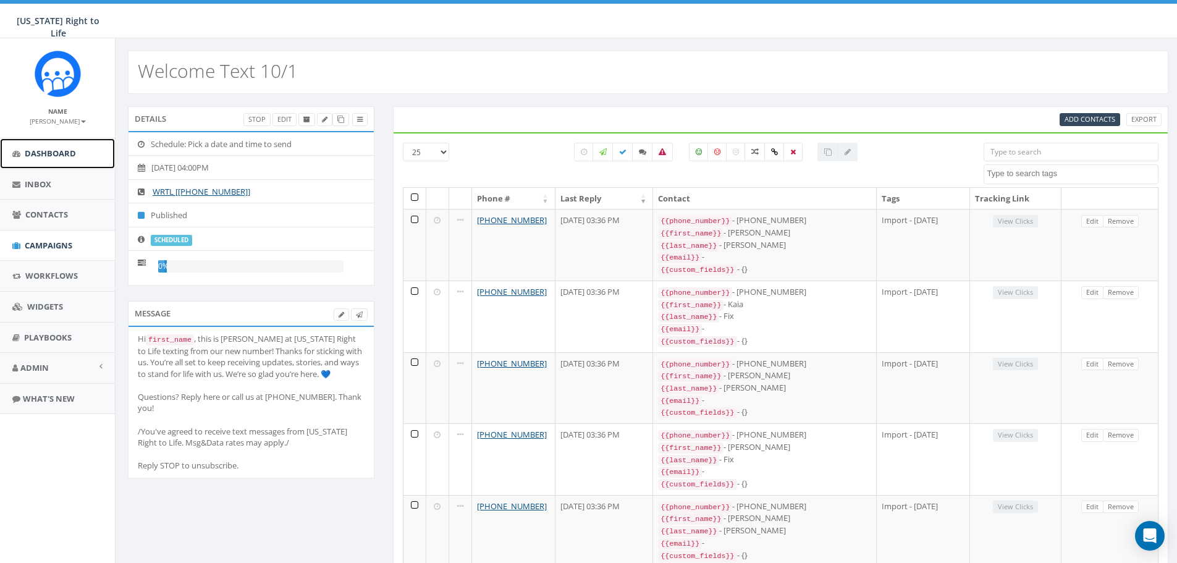
click at [77, 158] on link "Dashboard" at bounding box center [57, 153] width 115 height 30
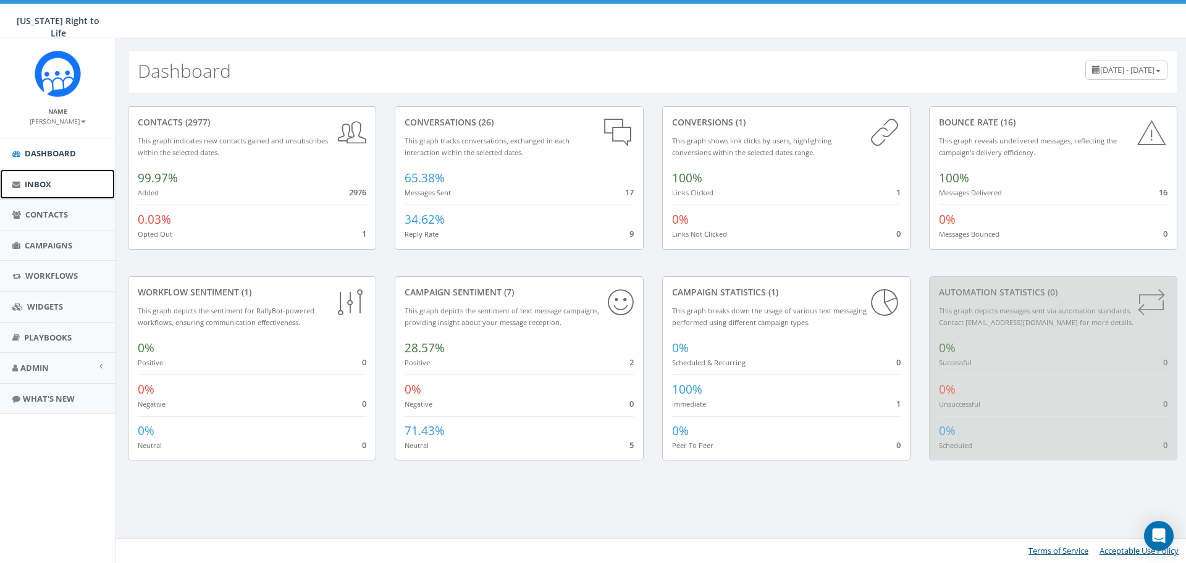
click at [55, 182] on link "Inbox" at bounding box center [57, 184] width 115 height 30
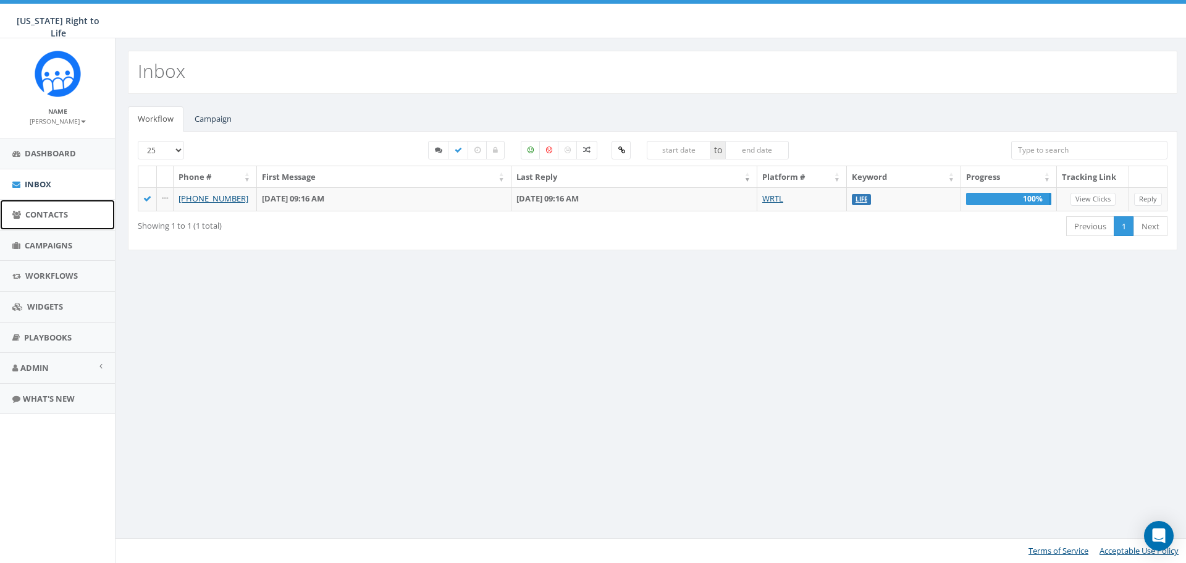
click at [43, 218] on span "Contacts" at bounding box center [46, 214] width 43 height 11
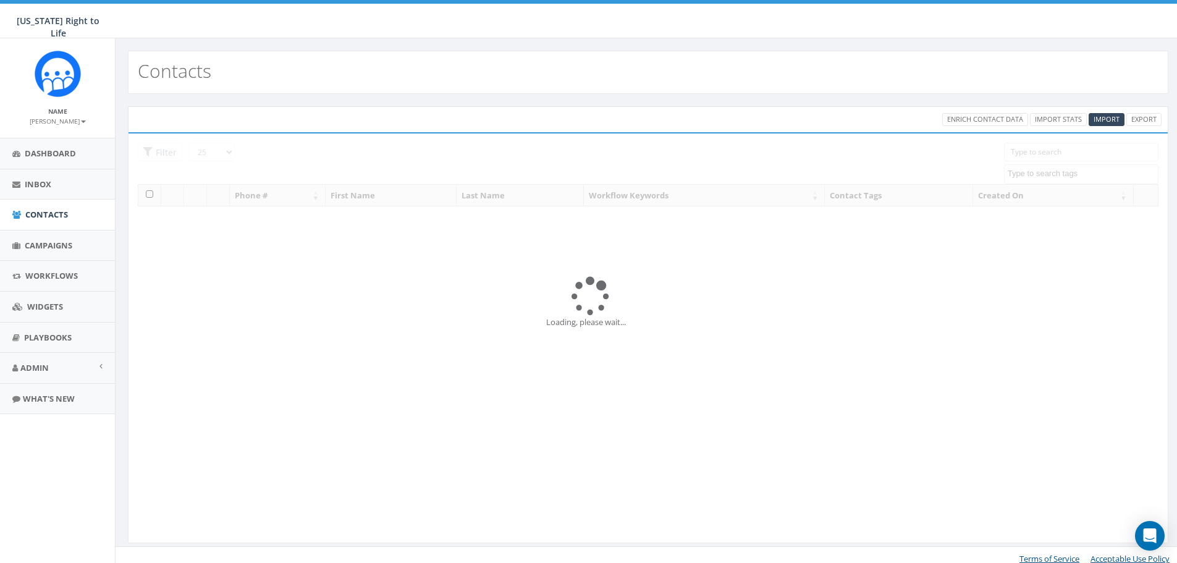
select select
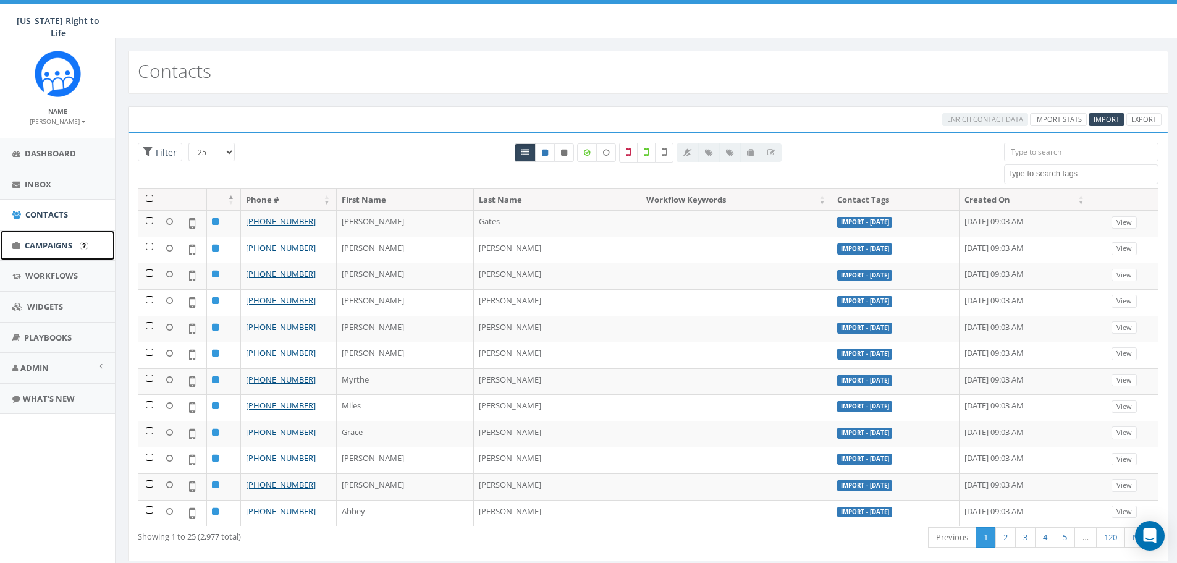
click at [42, 243] on span "Campaigns" at bounding box center [49, 245] width 48 height 11
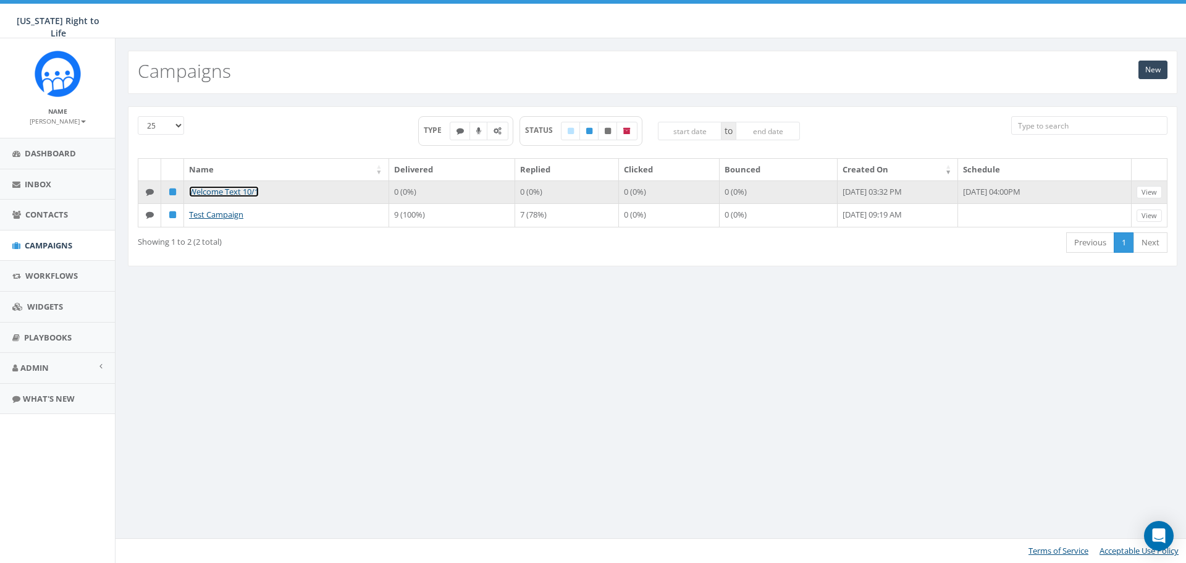
click at [241, 190] on link "Welcome Text 10/1" at bounding box center [224, 191] width 70 height 11
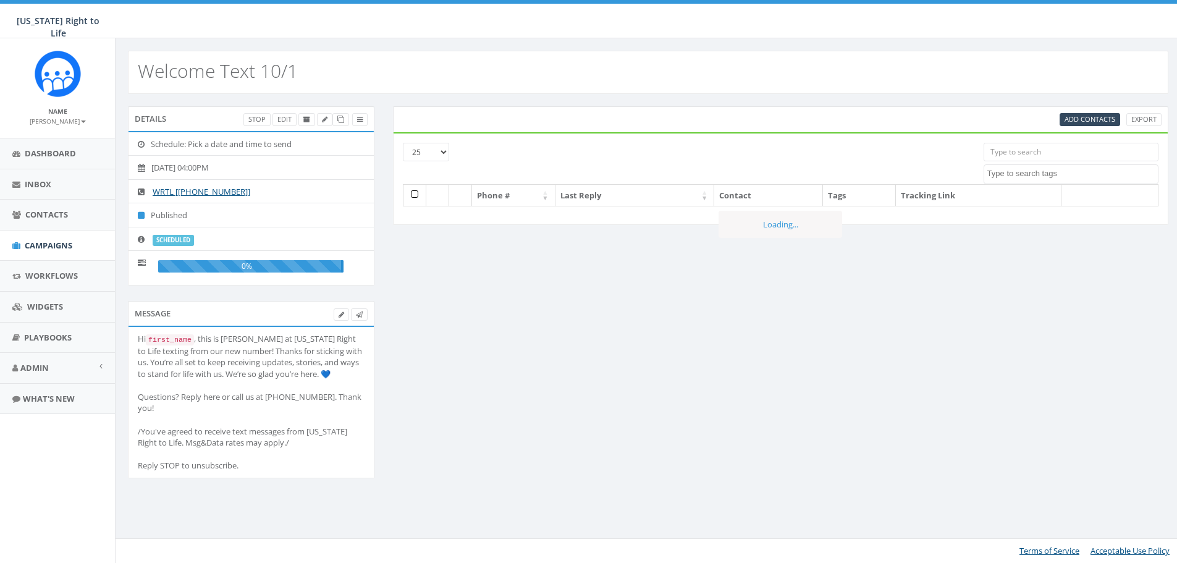
select select
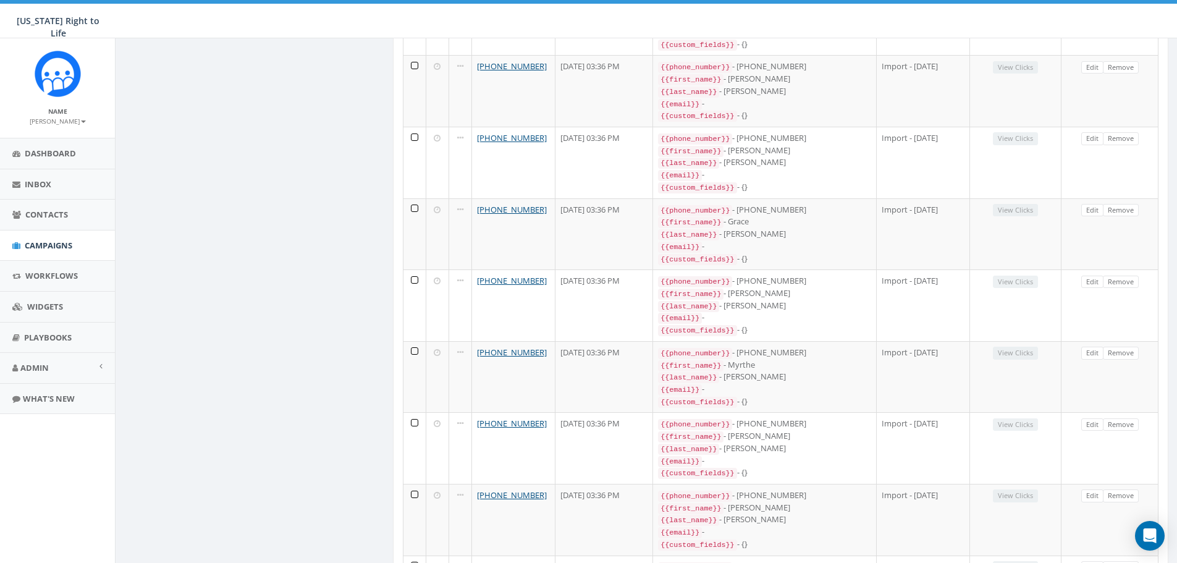
scroll to position [1298, 0]
